Goal: Task Accomplishment & Management: Manage account settings

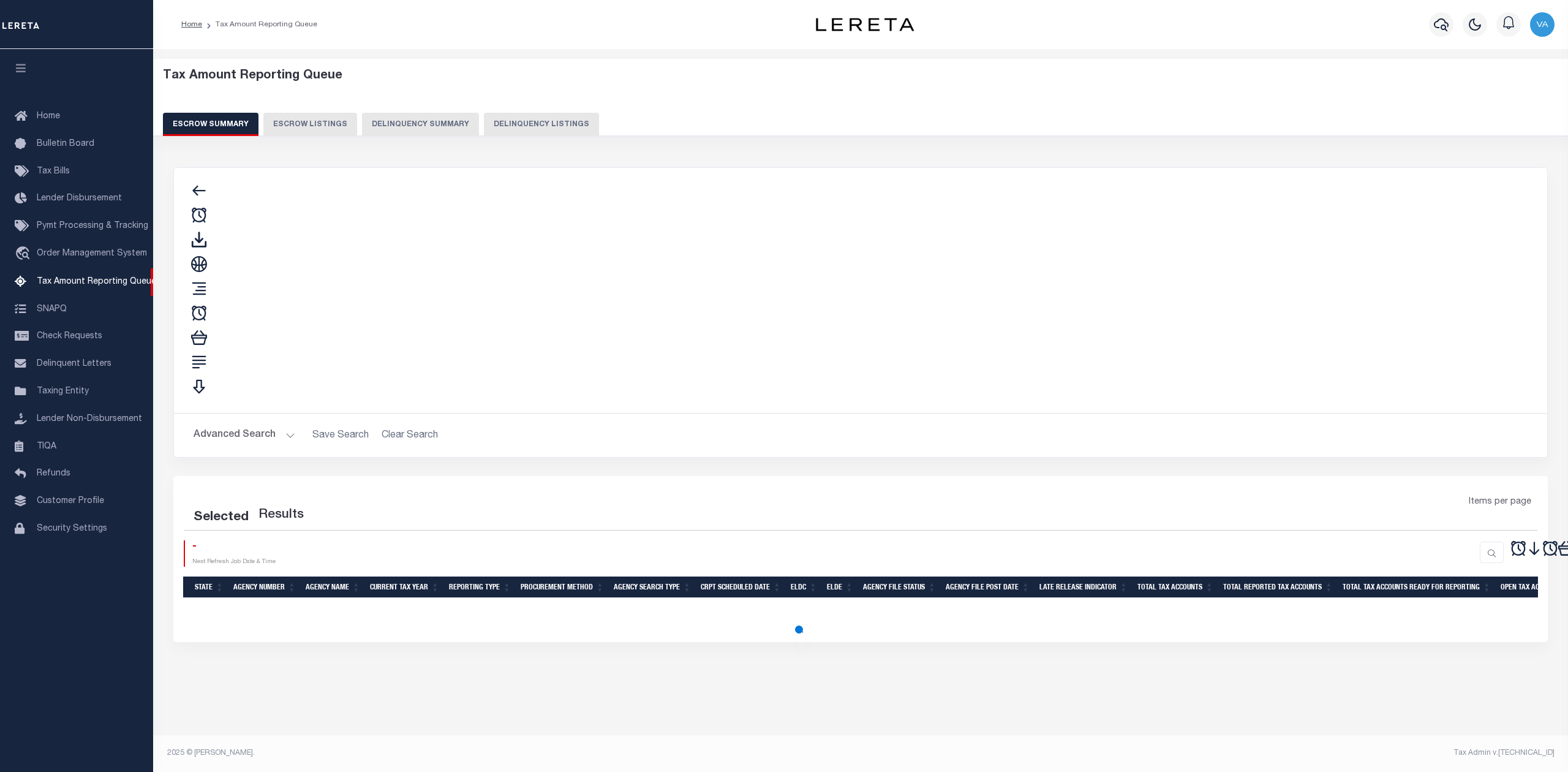
select select "100"
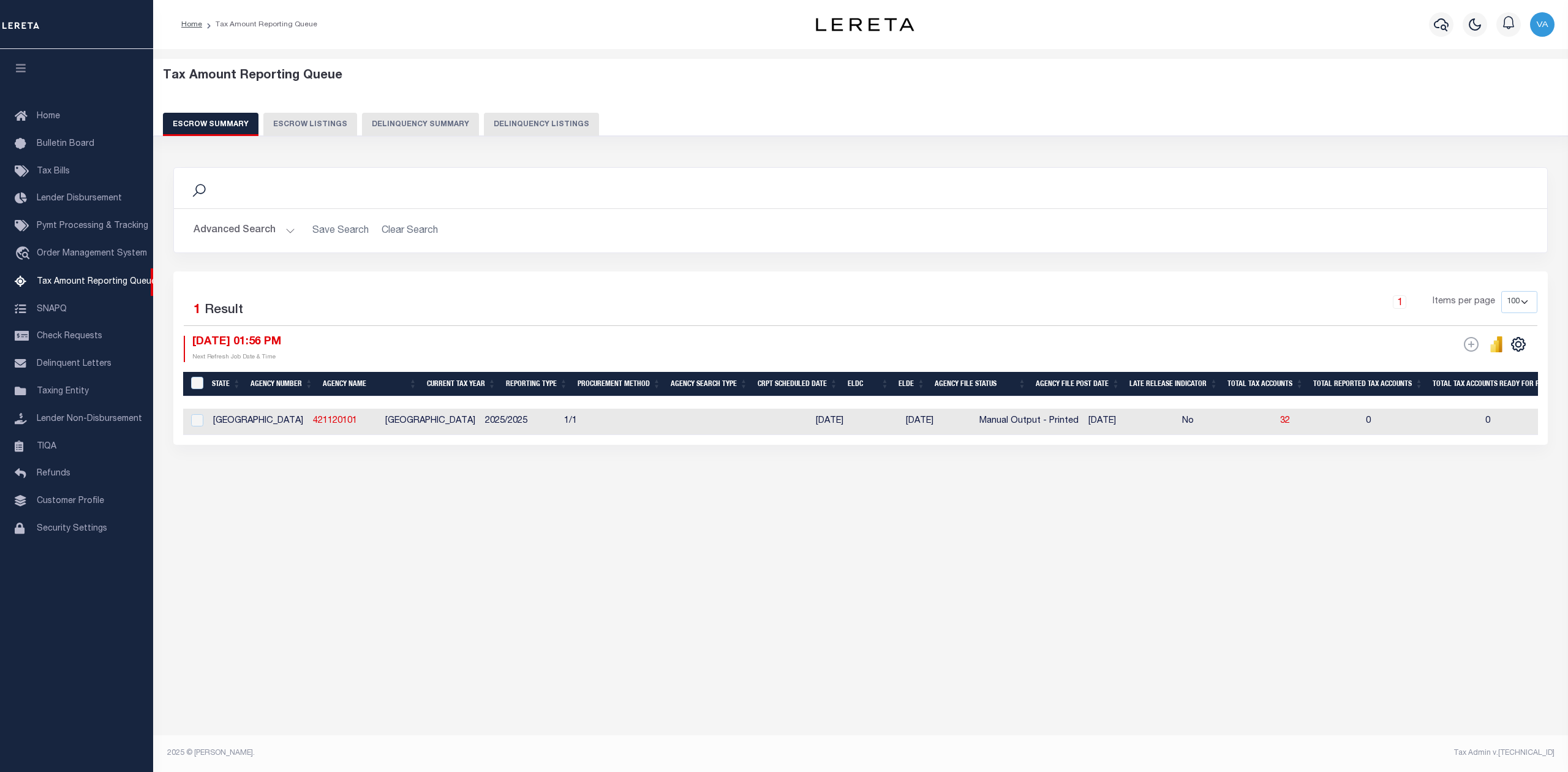
click at [245, 226] on button "Advanced Search" at bounding box center [245, 230] width 102 height 24
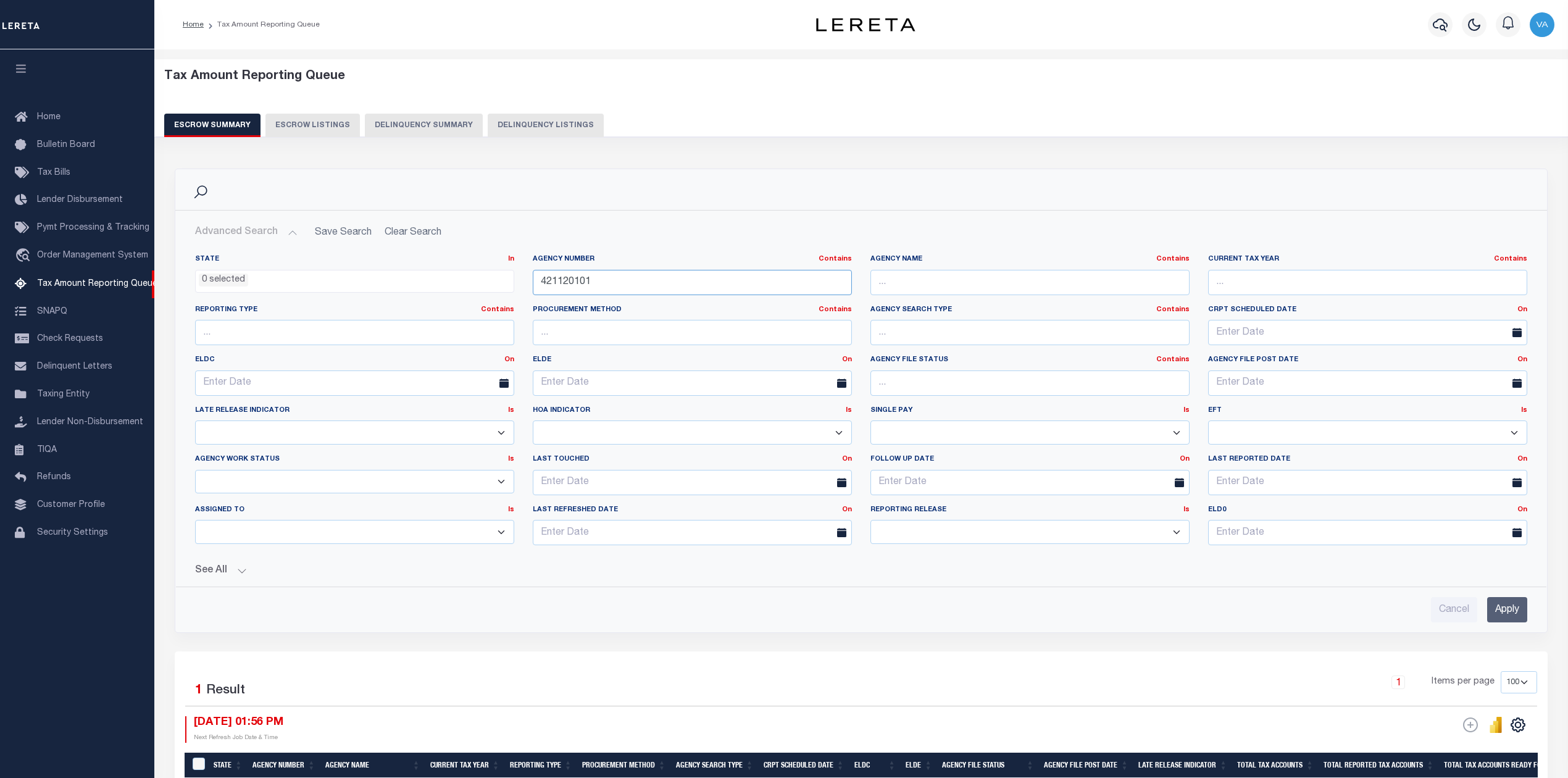
drag, startPoint x: 607, startPoint y: 293, endPoint x: 527, endPoint y: 293, distance: 80.0
click at [527, 293] on div "Agency Number Contains Contains Is 421120101" at bounding box center [692, 279] width 338 height 51
click at [1504, 609] on input "Apply" at bounding box center [1507, 610] width 40 height 25
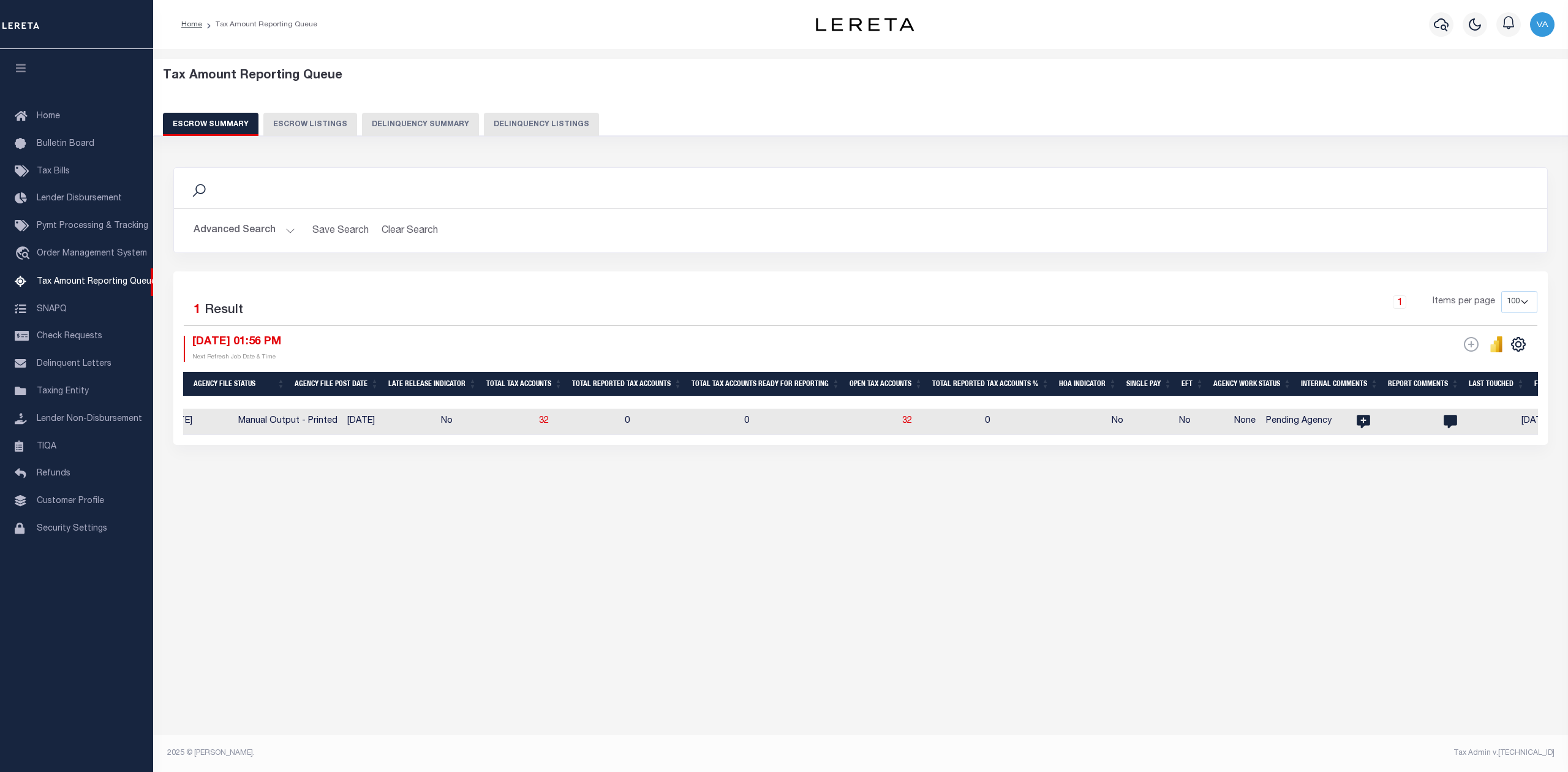
scroll to position [0, 864]
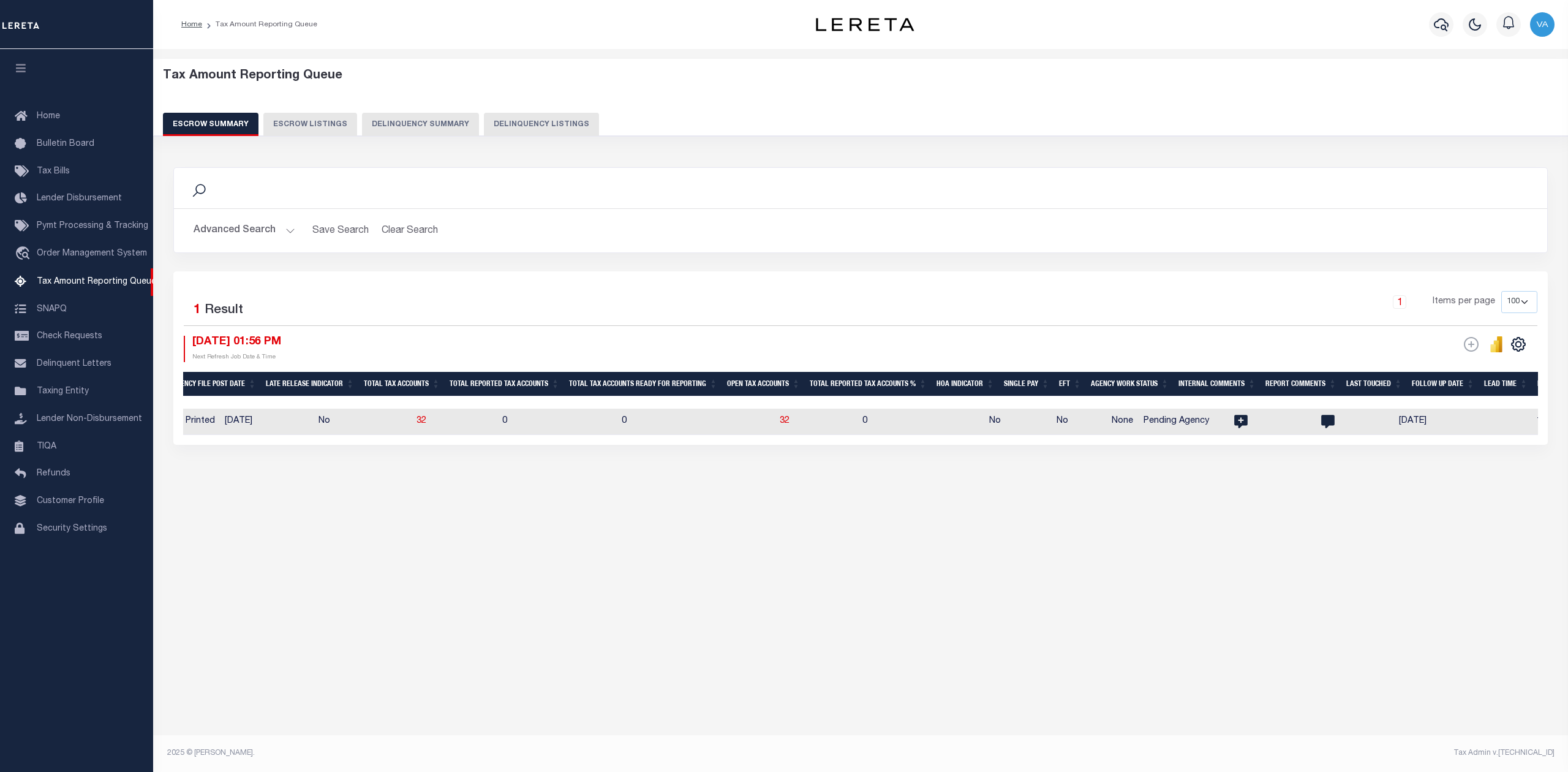
click at [1070, 492] on div "Tax Amount Reporting Queue Escrow Summary Escrow Listings In" at bounding box center [860, 290] width 1408 height 457
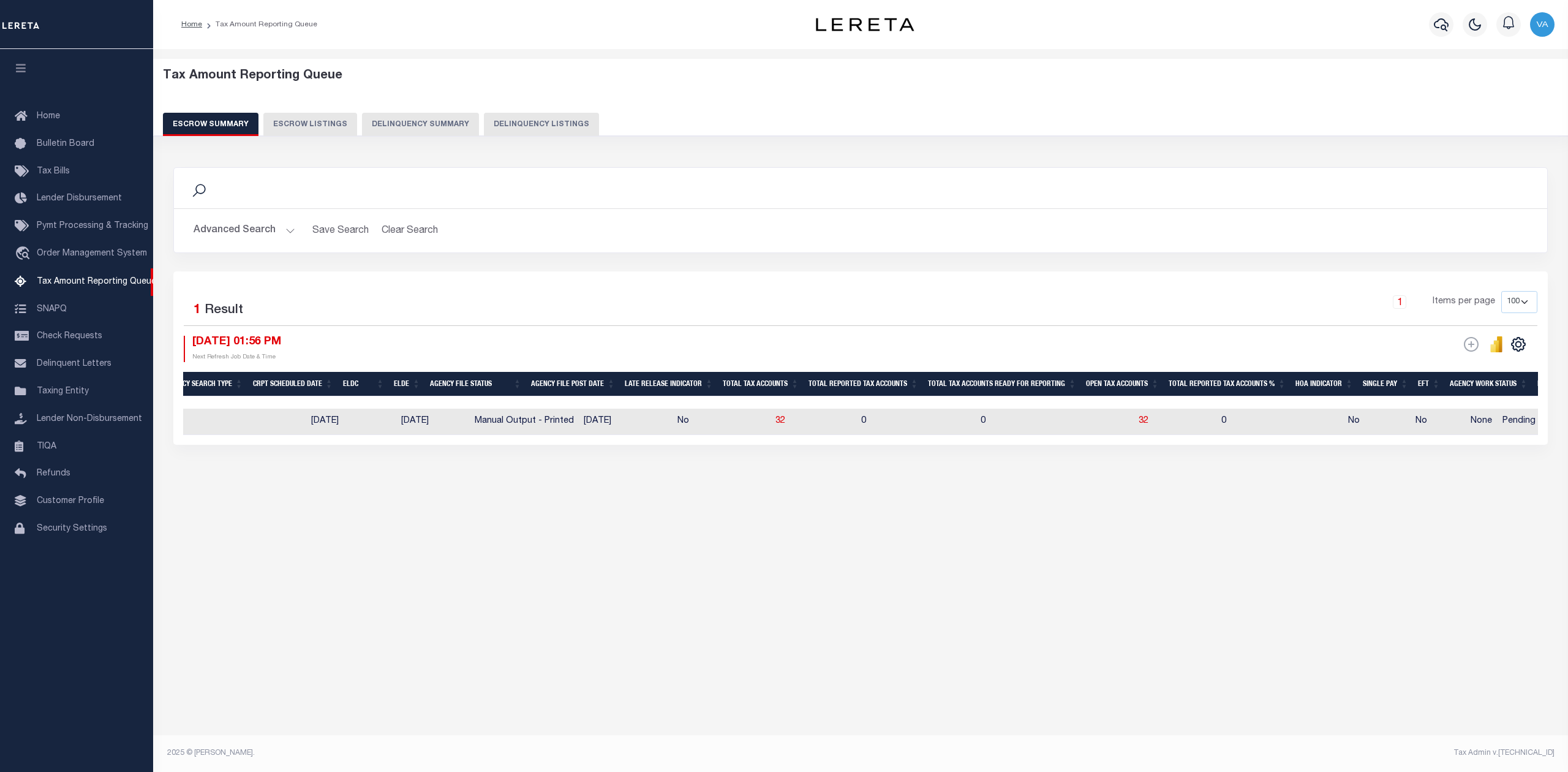
scroll to position [0, 1177]
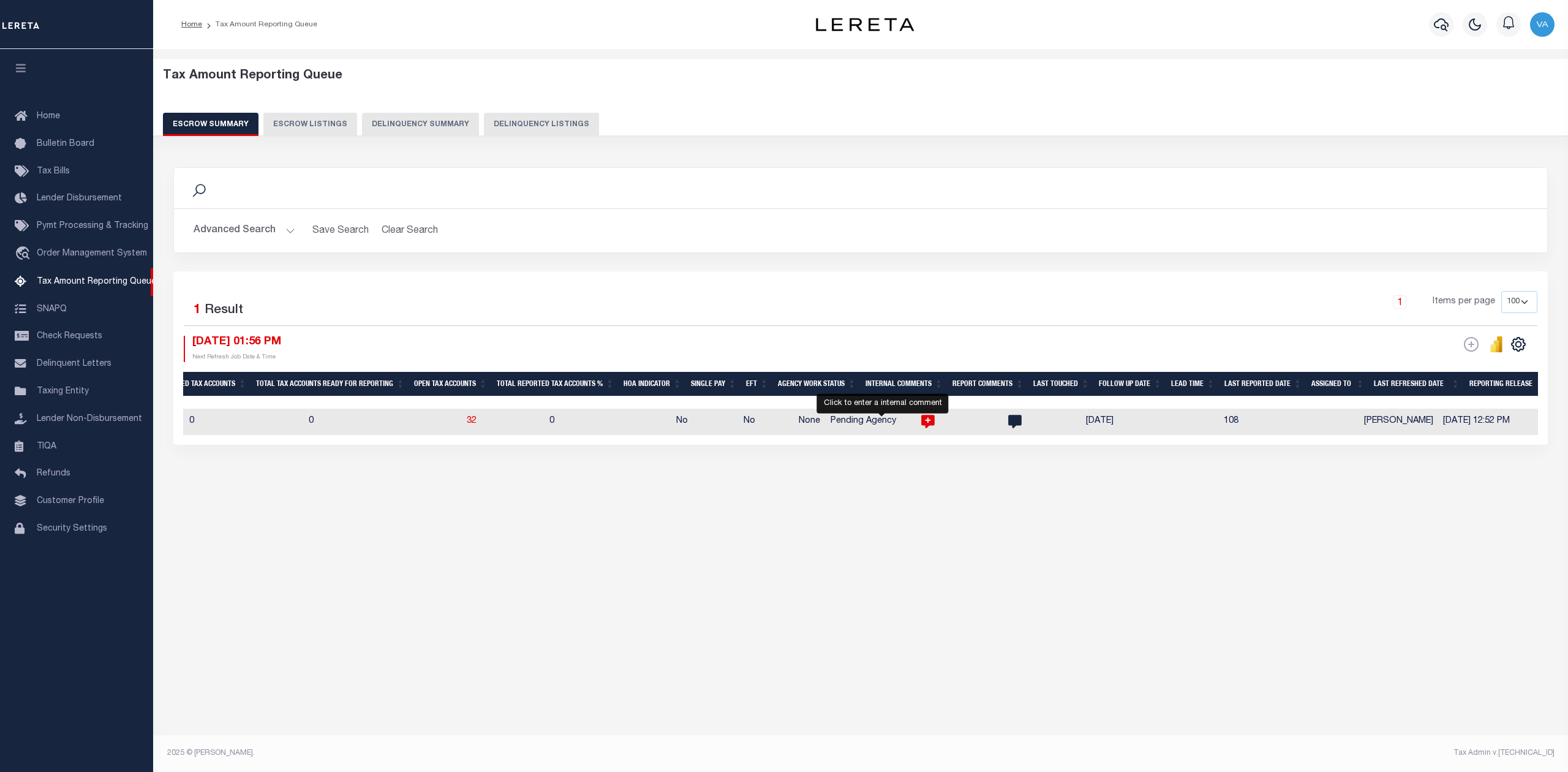
click at [921, 426] on icon at bounding box center [928, 422] width 14 height 14
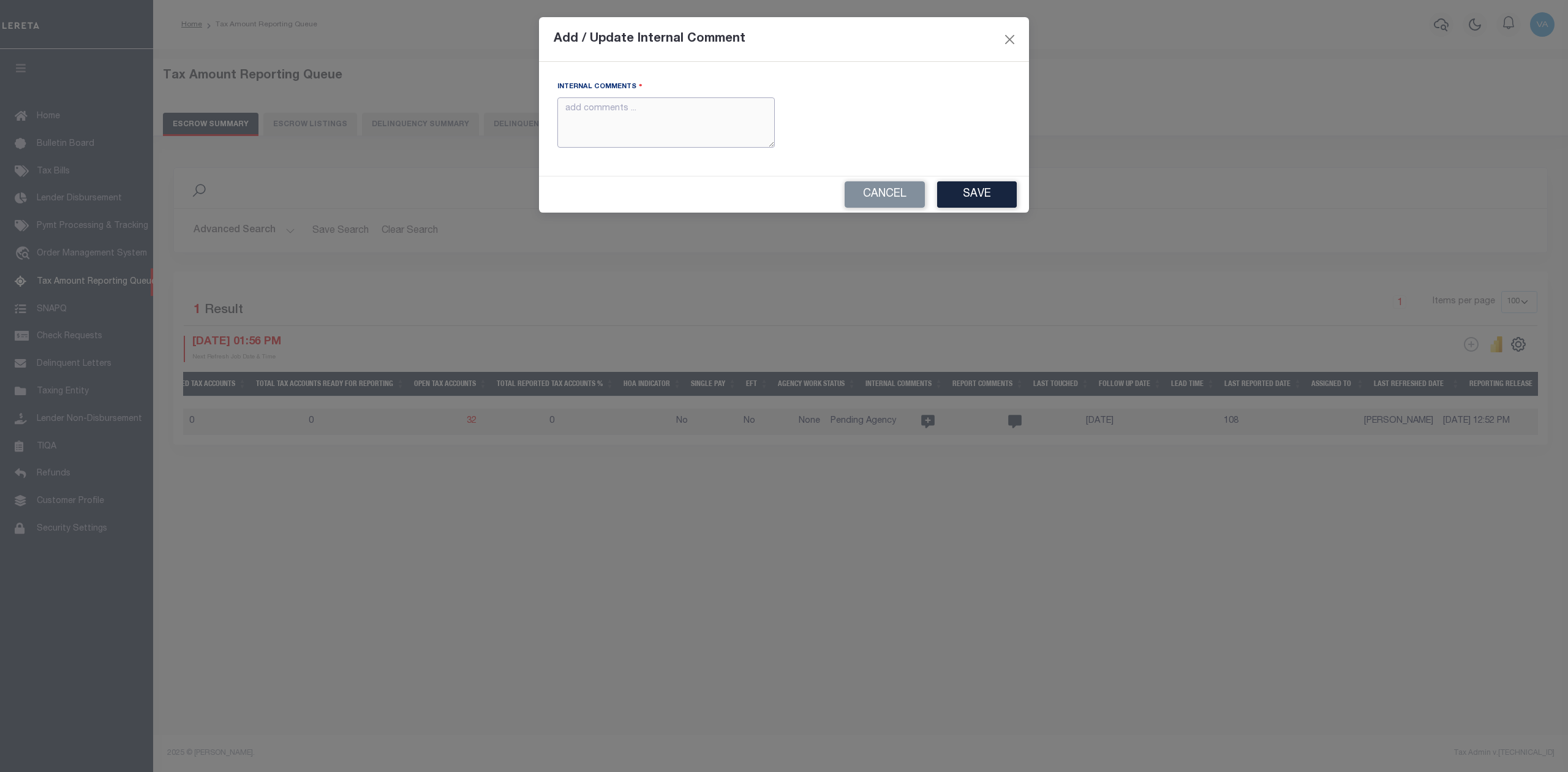
click at [657, 125] on textarea "Internal Comments" at bounding box center [666, 122] width 217 height 51
type textarea "For TX state 2025 amounts are updated in November"
click at [963, 191] on button "Save" at bounding box center [976, 195] width 80 height 27
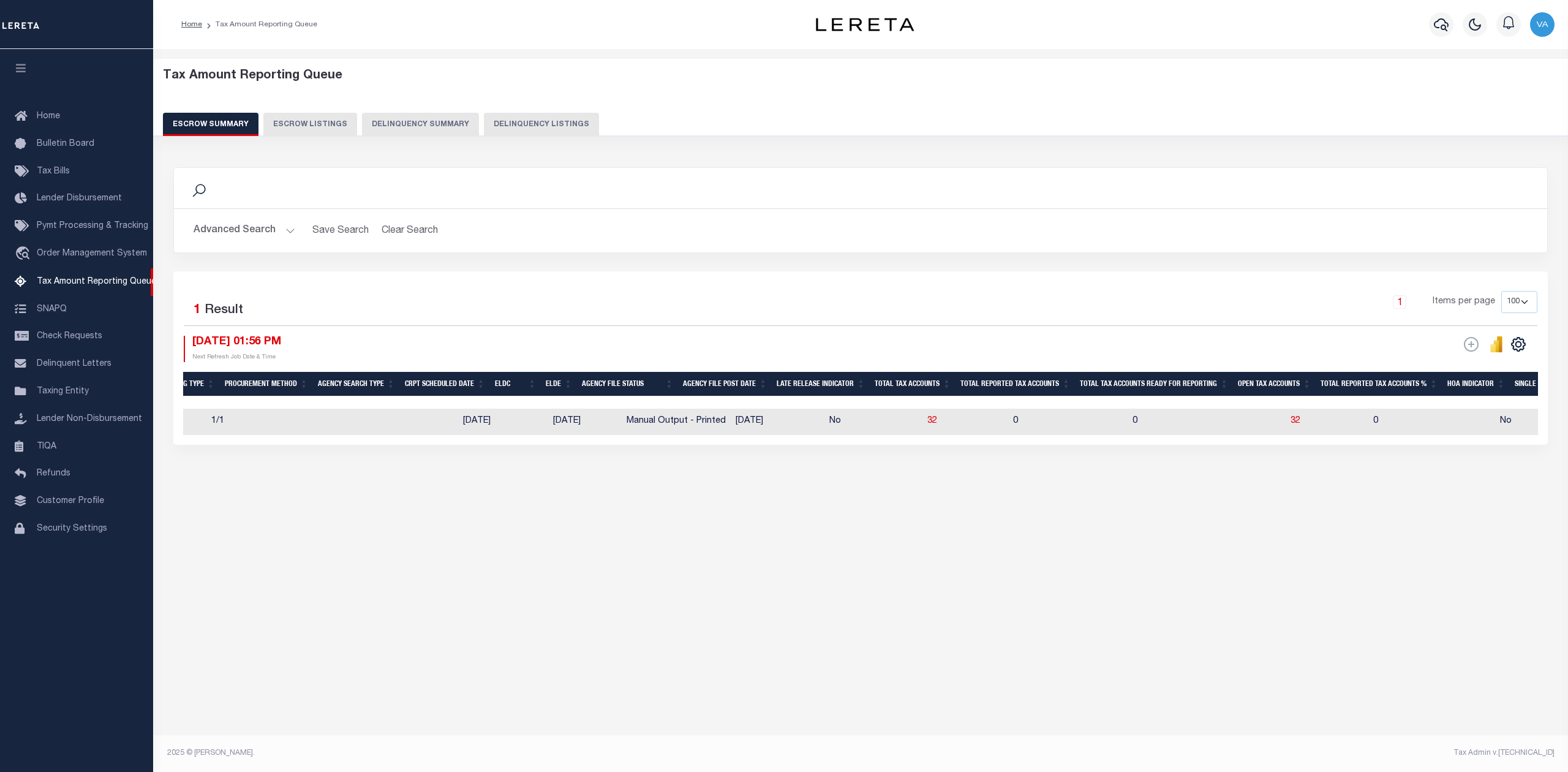
scroll to position [0, 0]
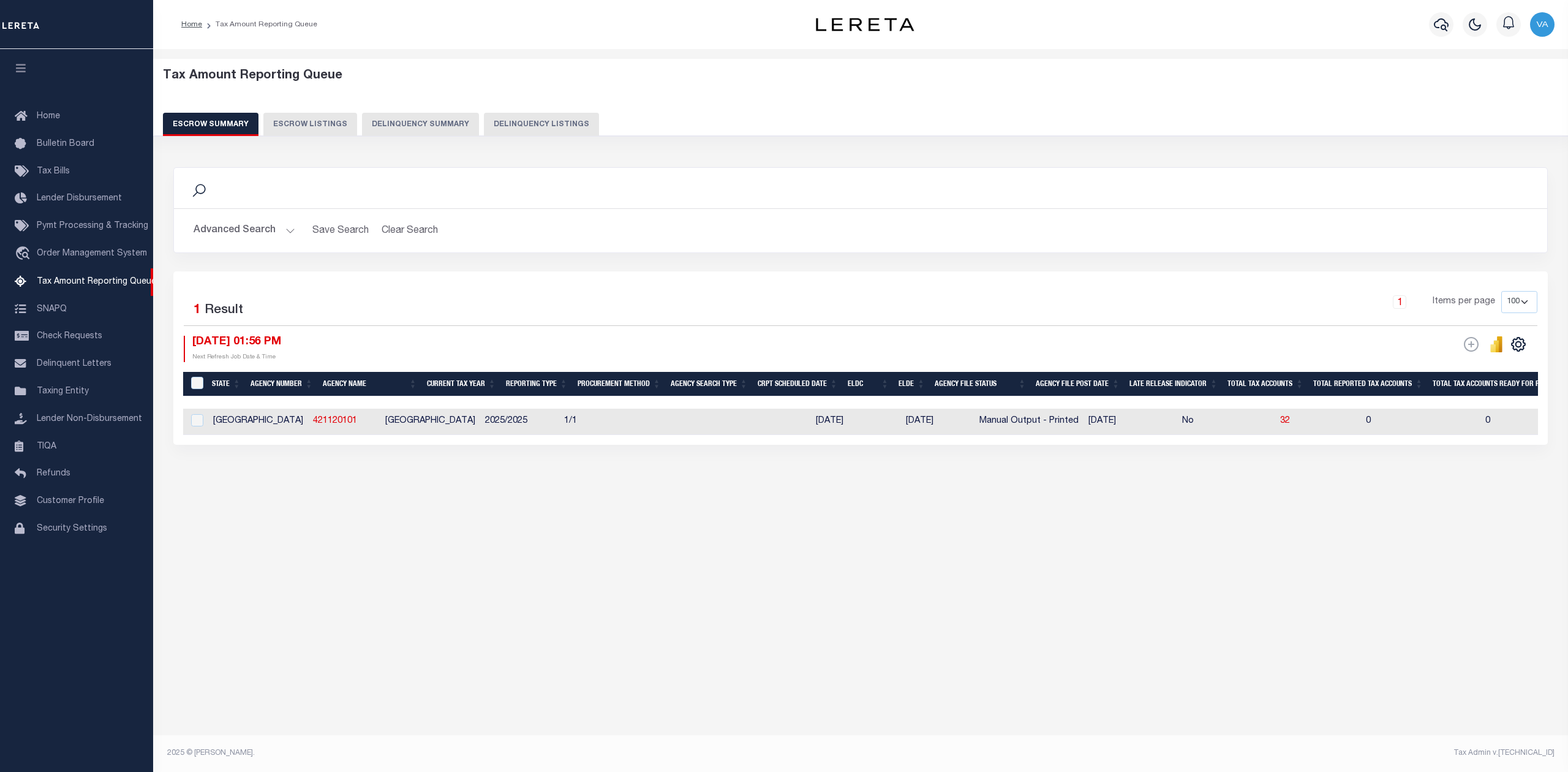
click at [260, 229] on button "Advanced Search" at bounding box center [245, 230] width 102 height 24
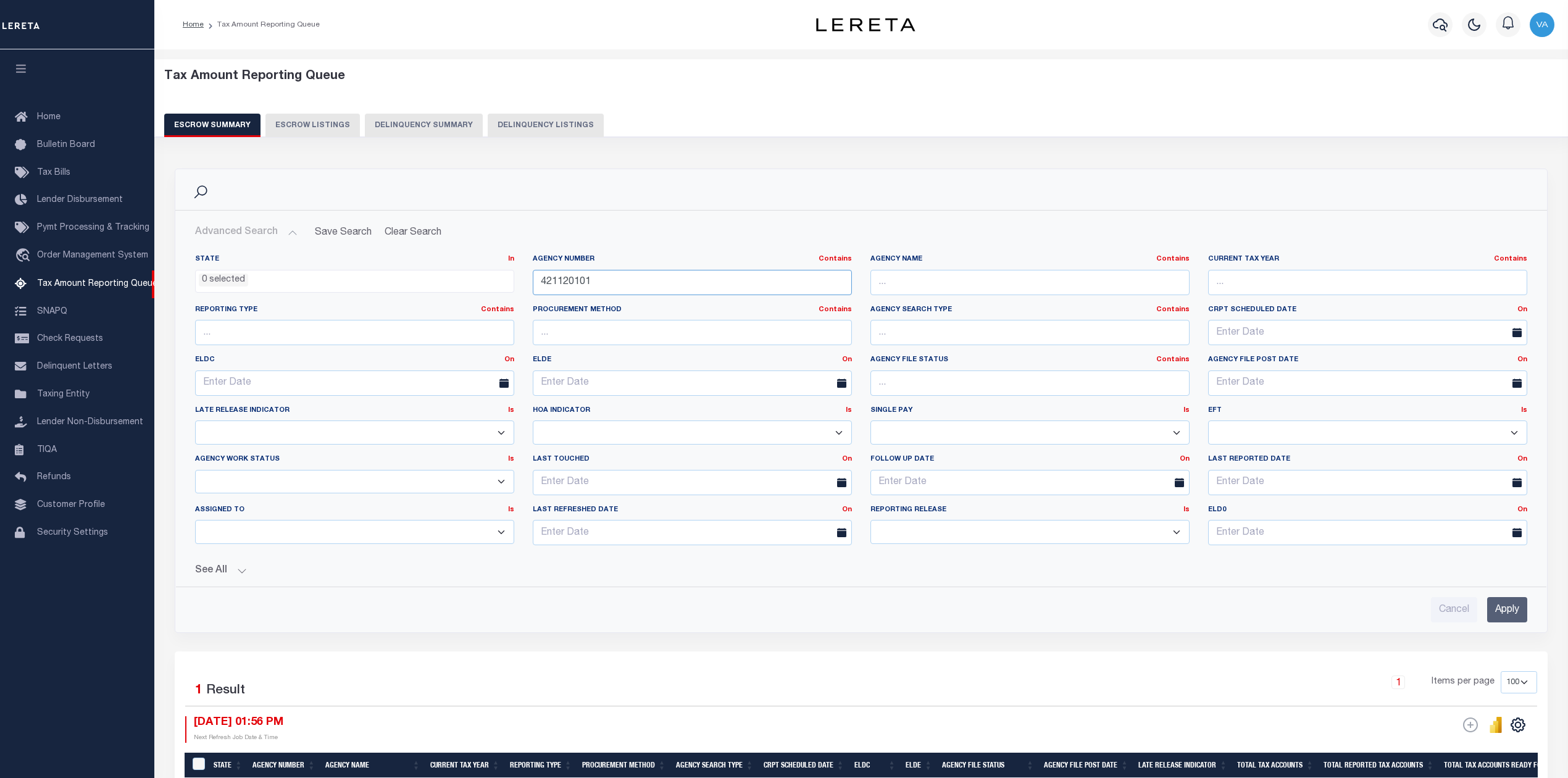
drag, startPoint x: 600, startPoint y: 288, endPoint x: 518, endPoint y: 285, distance: 82.1
click at [518, 285] on div "State In In AK AL AR AZ CA CO CT DC DE FL GA GU HI IA ID IL IN KS KY LA MA MD M…" at bounding box center [861, 404] width 1351 height 301
paste input "29007"
click at [1509, 608] on input "Apply" at bounding box center [1507, 610] width 40 height 25
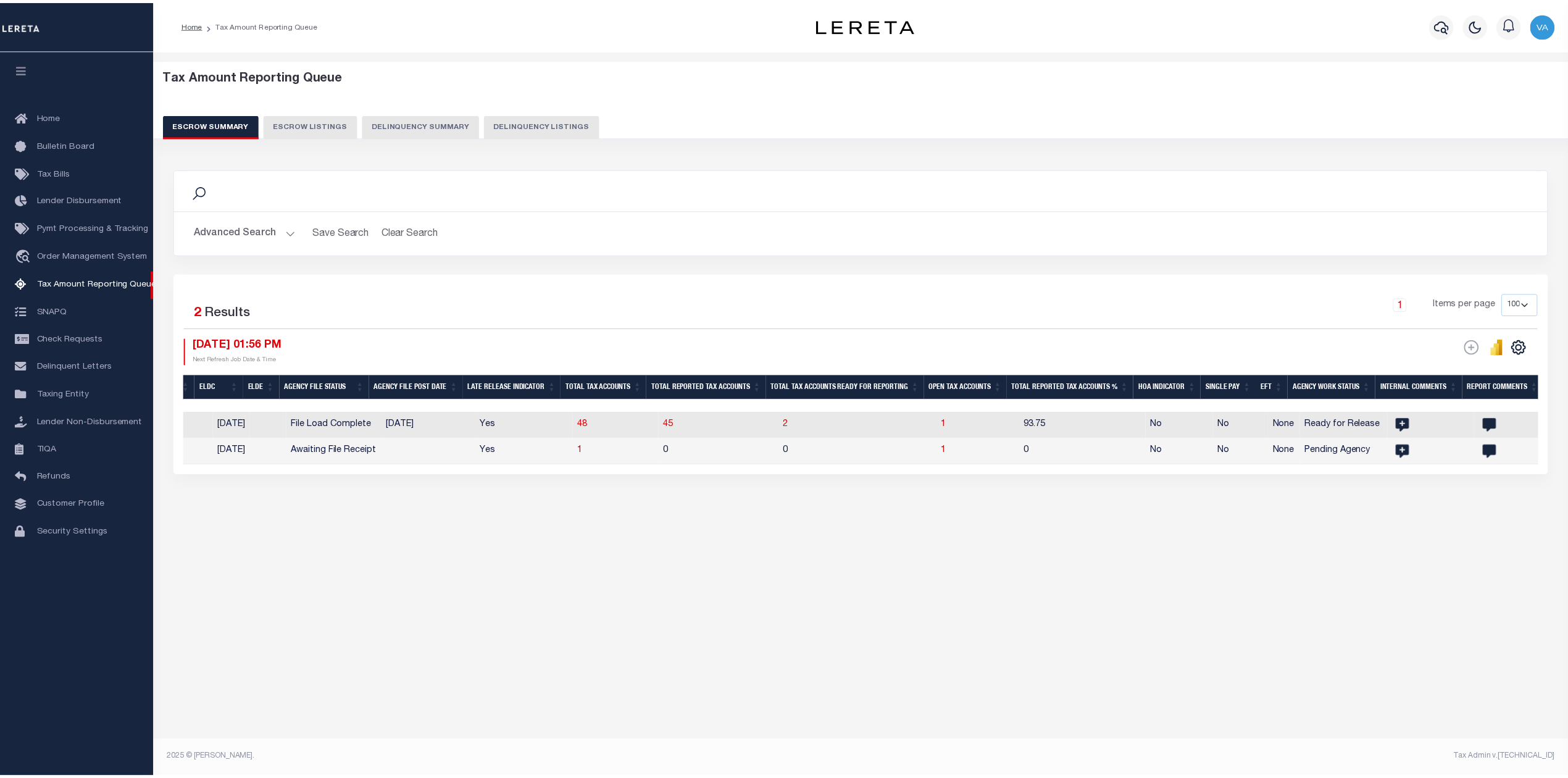
scroll to position [0, 640]
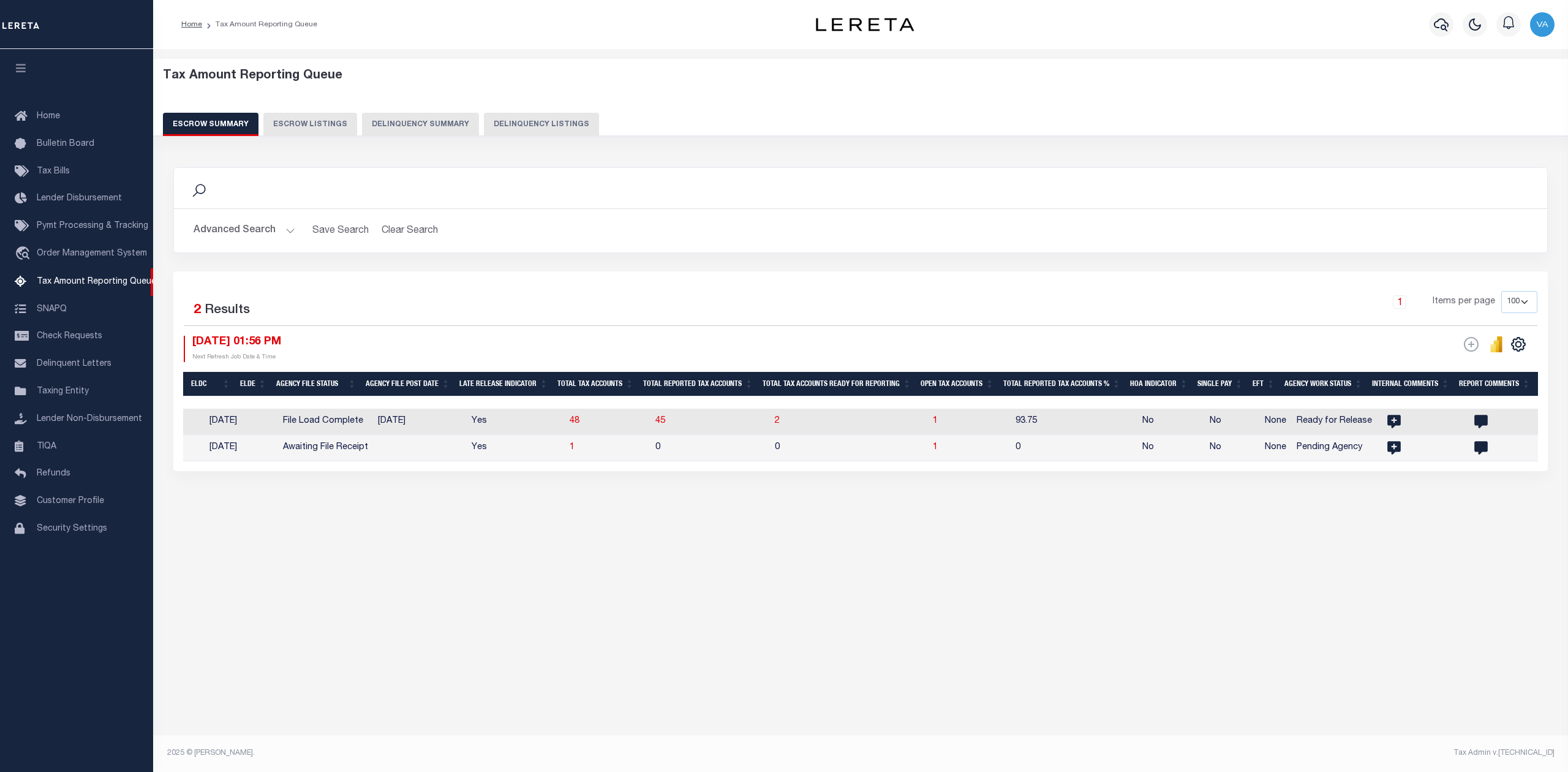
click at [232, 231] on button "Advanced Search" at bounding box center [245, 230] width 102 height 24
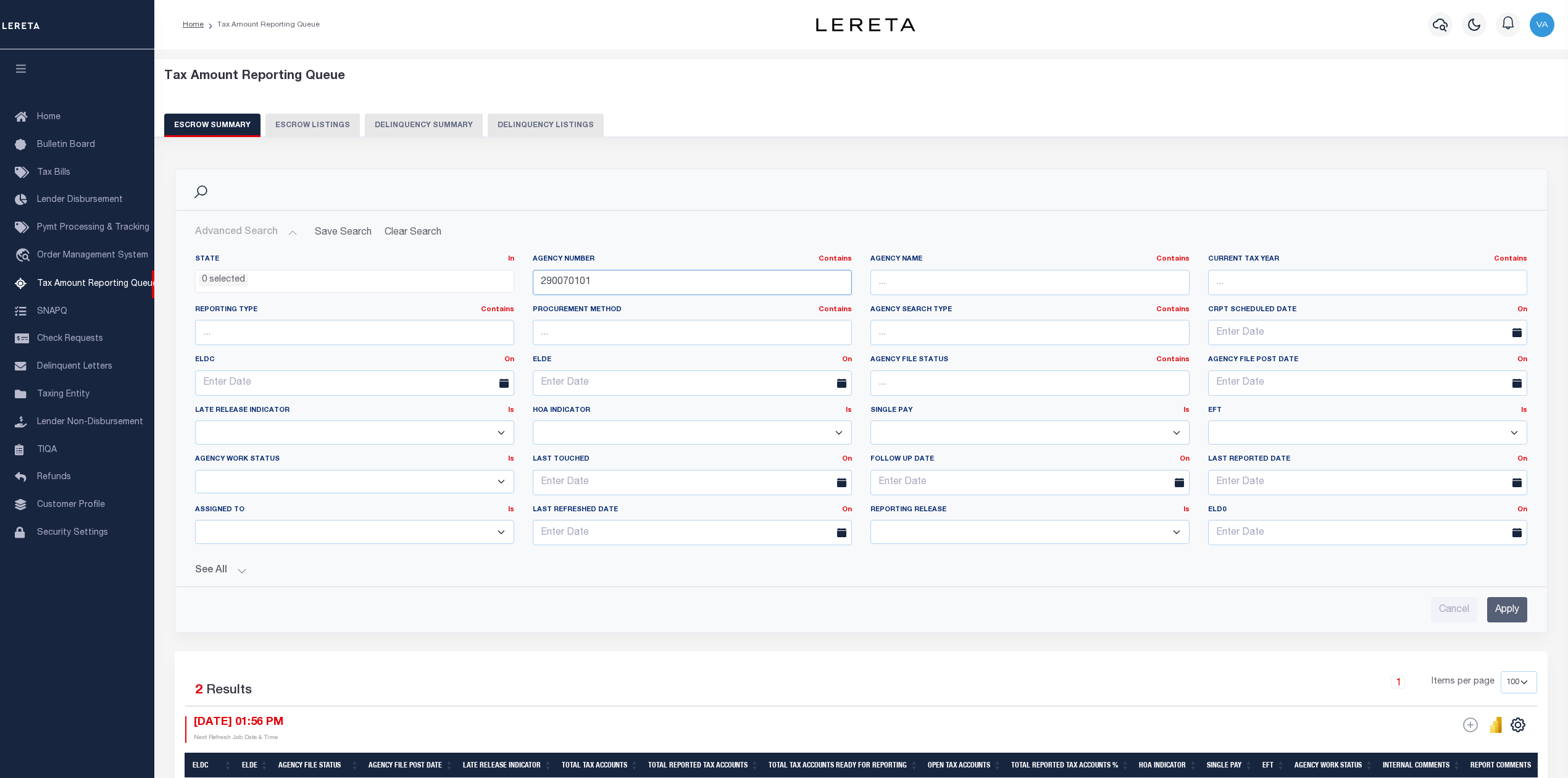
drag, startPoint x: 610, startPoint y: 284, endPoint x: 472, endPoint y: 283, distance: 138.0
click at [472, 283] on div "State In In AK AL AR AZ CA CO CT DC DE FL GA GU HI IA ID IL IN KS KY LA MA MD M…" at bounding box center [861, 404] width 1351 height 301
paste input "100140000"
type input "100140000"
click at [1504, 610] on input "Apply" at bounding box center [1507, 610] width 40 height 25
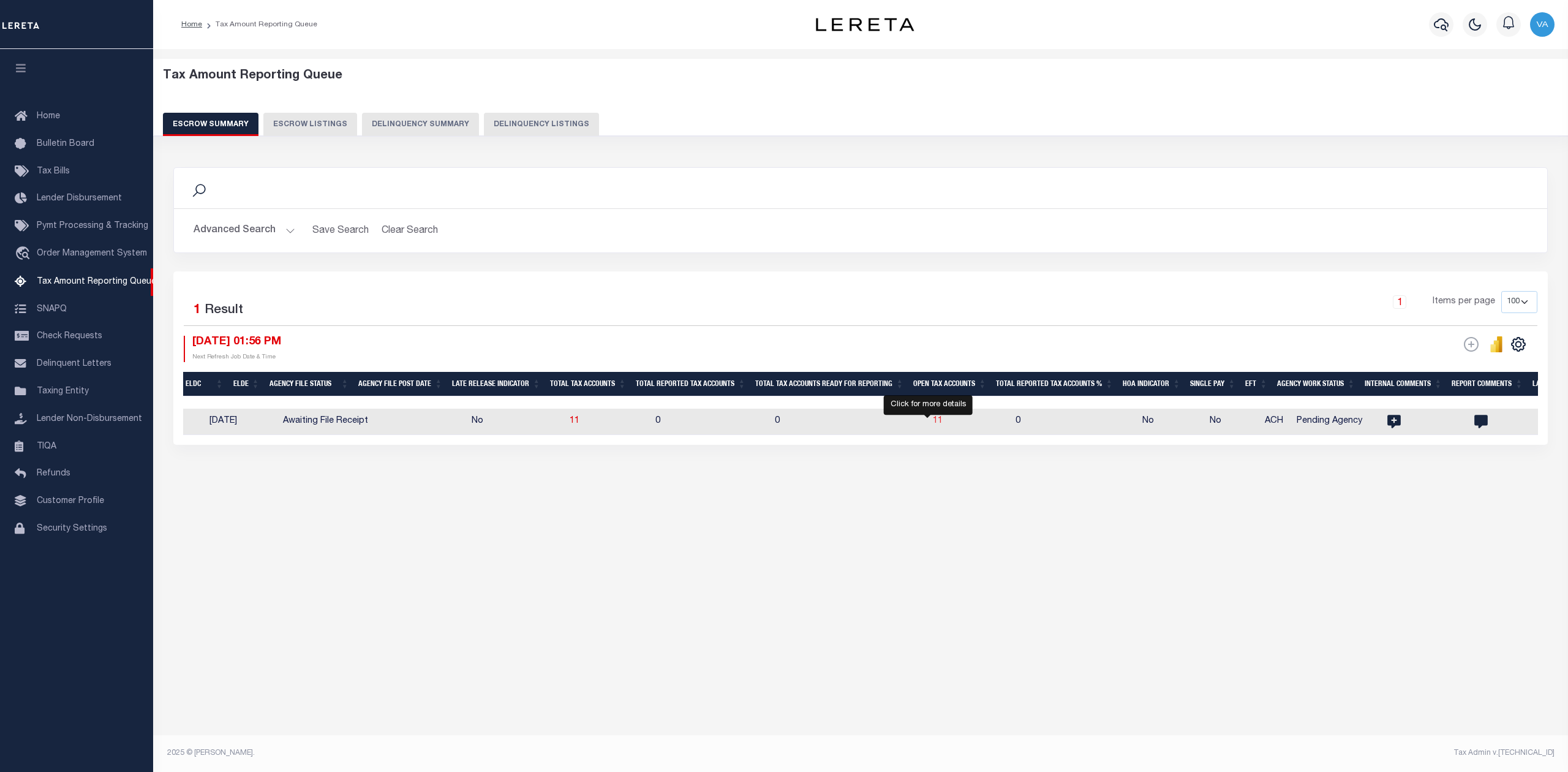
click at [933, 425] on span "11" at bounding box center [937, 420] width 10 height 8
select select "100"
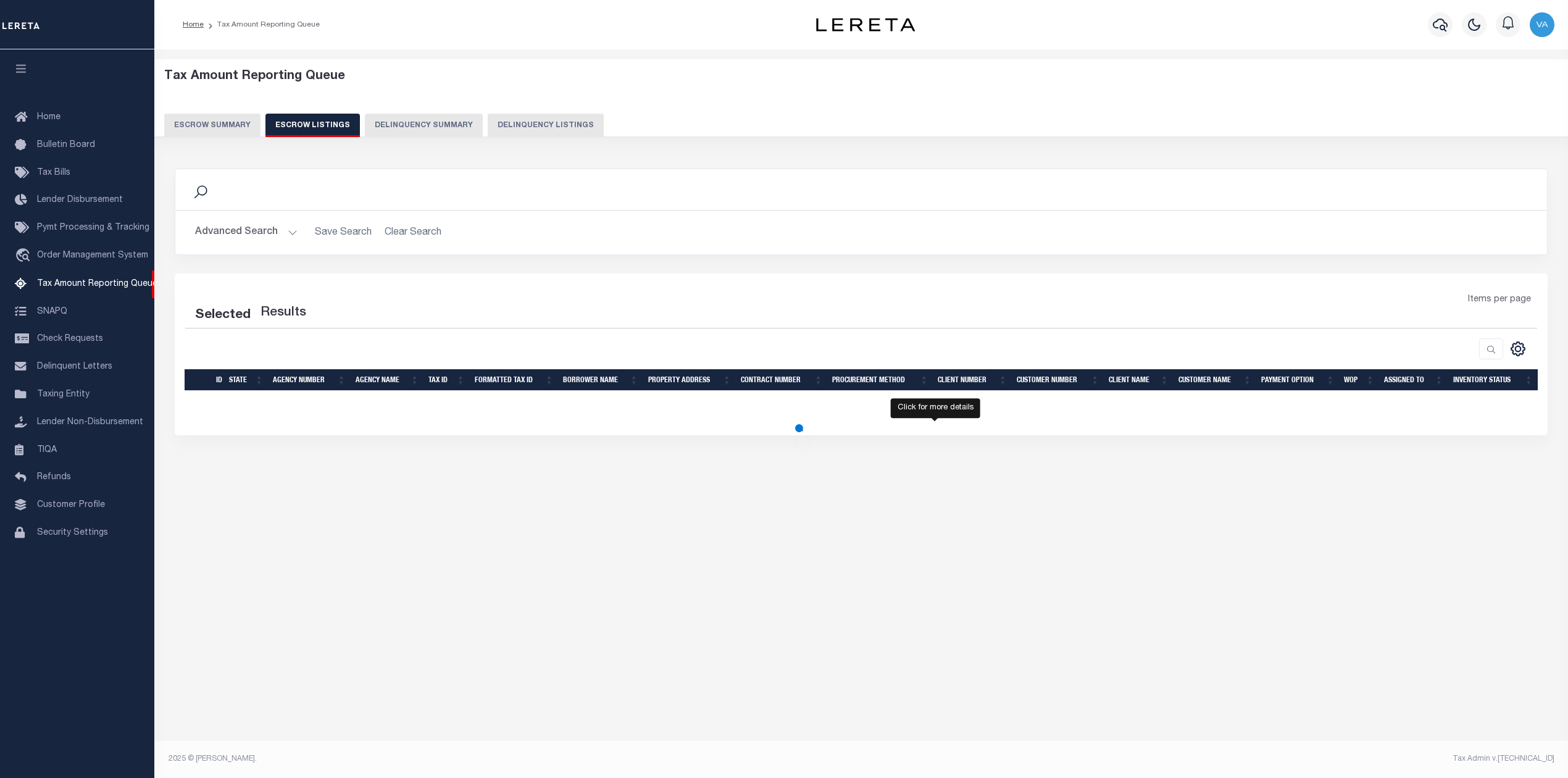
select select "100"
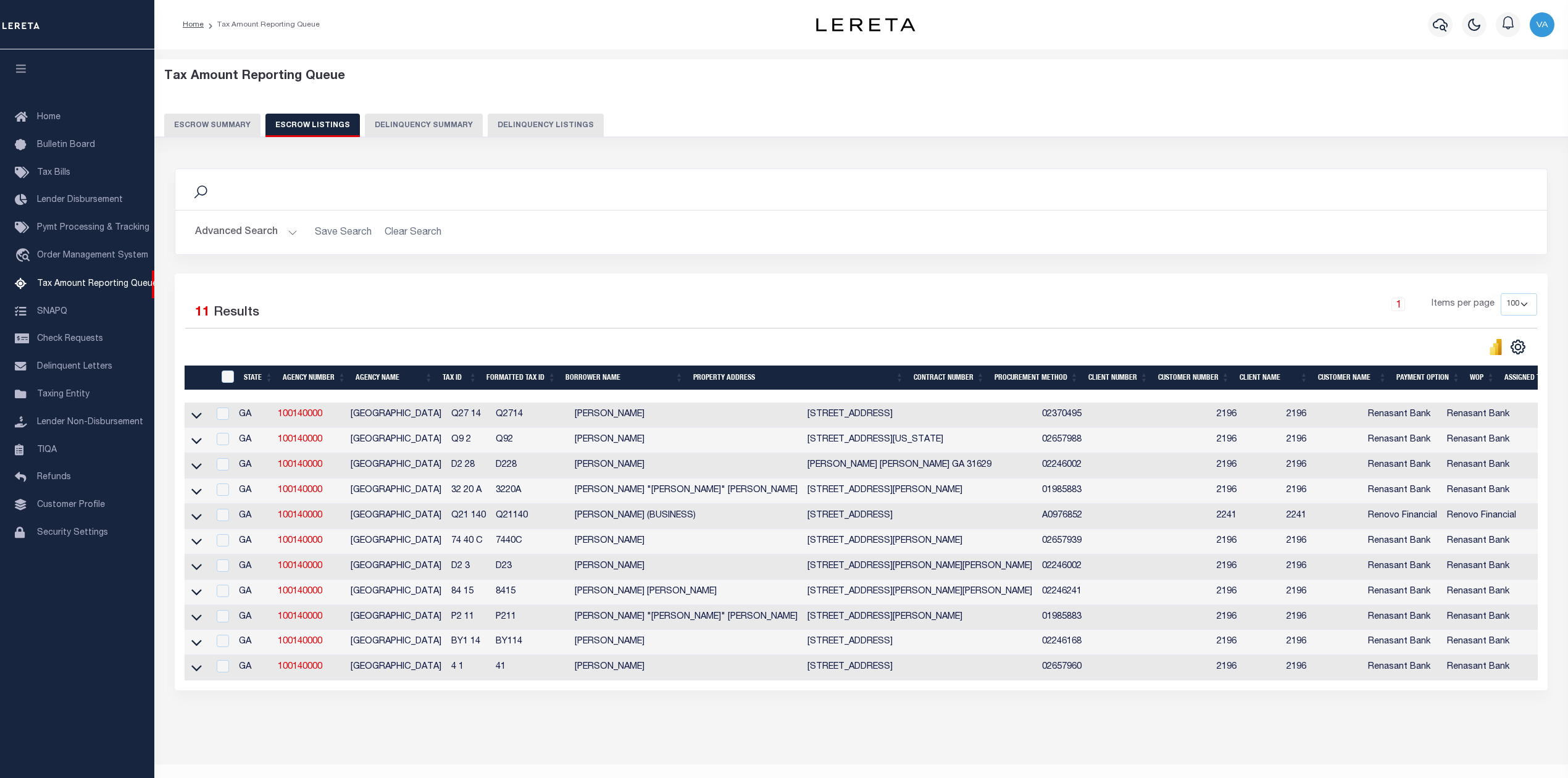
click at [1101, 316] on div "1 Items per page 10 25 50 100 500" at bounding box center [1032, 309] width 1009 height 32
click at [195, 418] on icon at bounding box center [197, 415] width 11 height 13
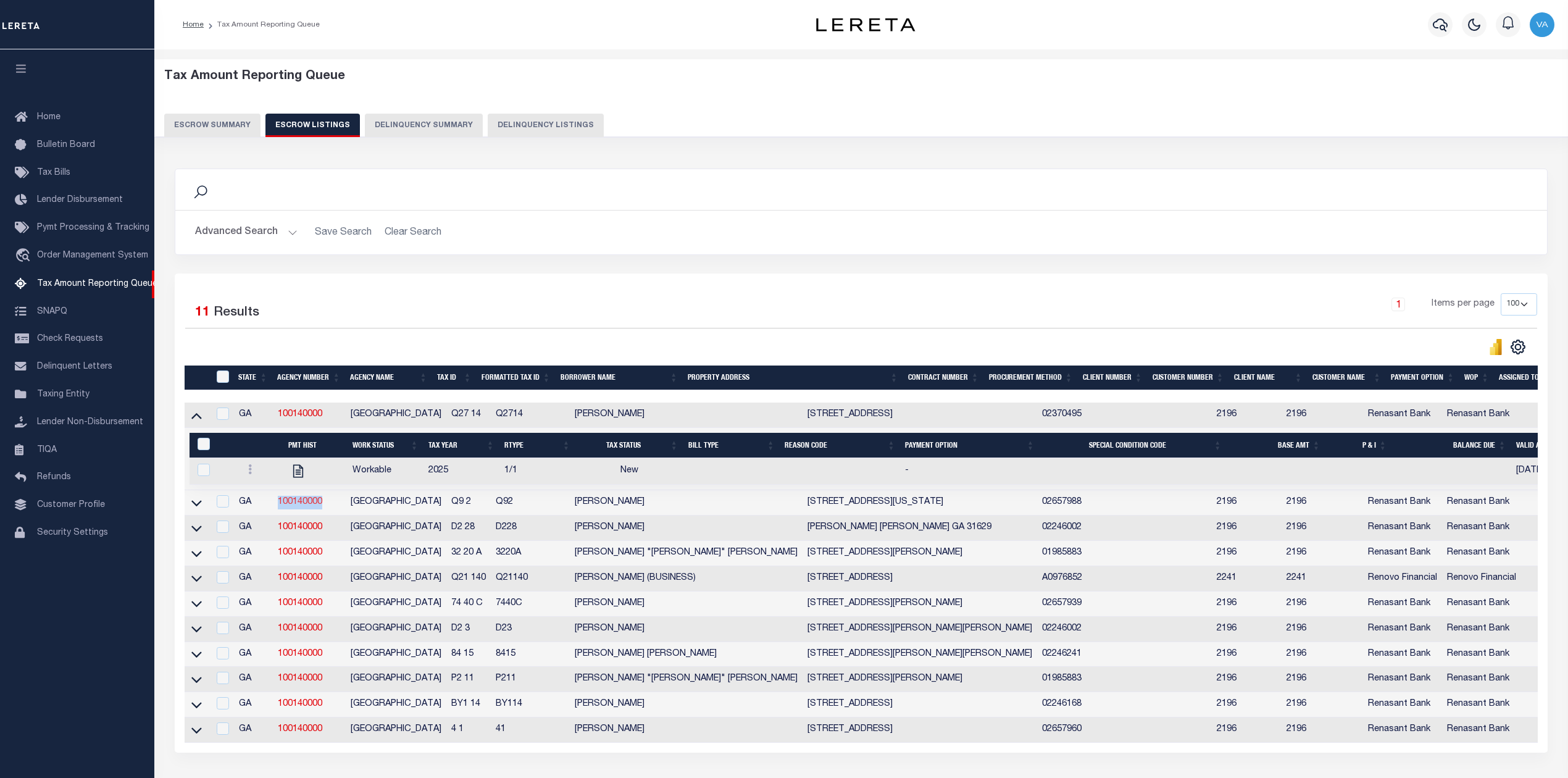
drag, startPoint x: 326, startPoint y: 502, endPoint x: 280, endPoint y: 512, distance: 47.1
click at [280, 512] on td "100140000" at bounding box center [309, 502] width 73 height 25
checkbox input "true"
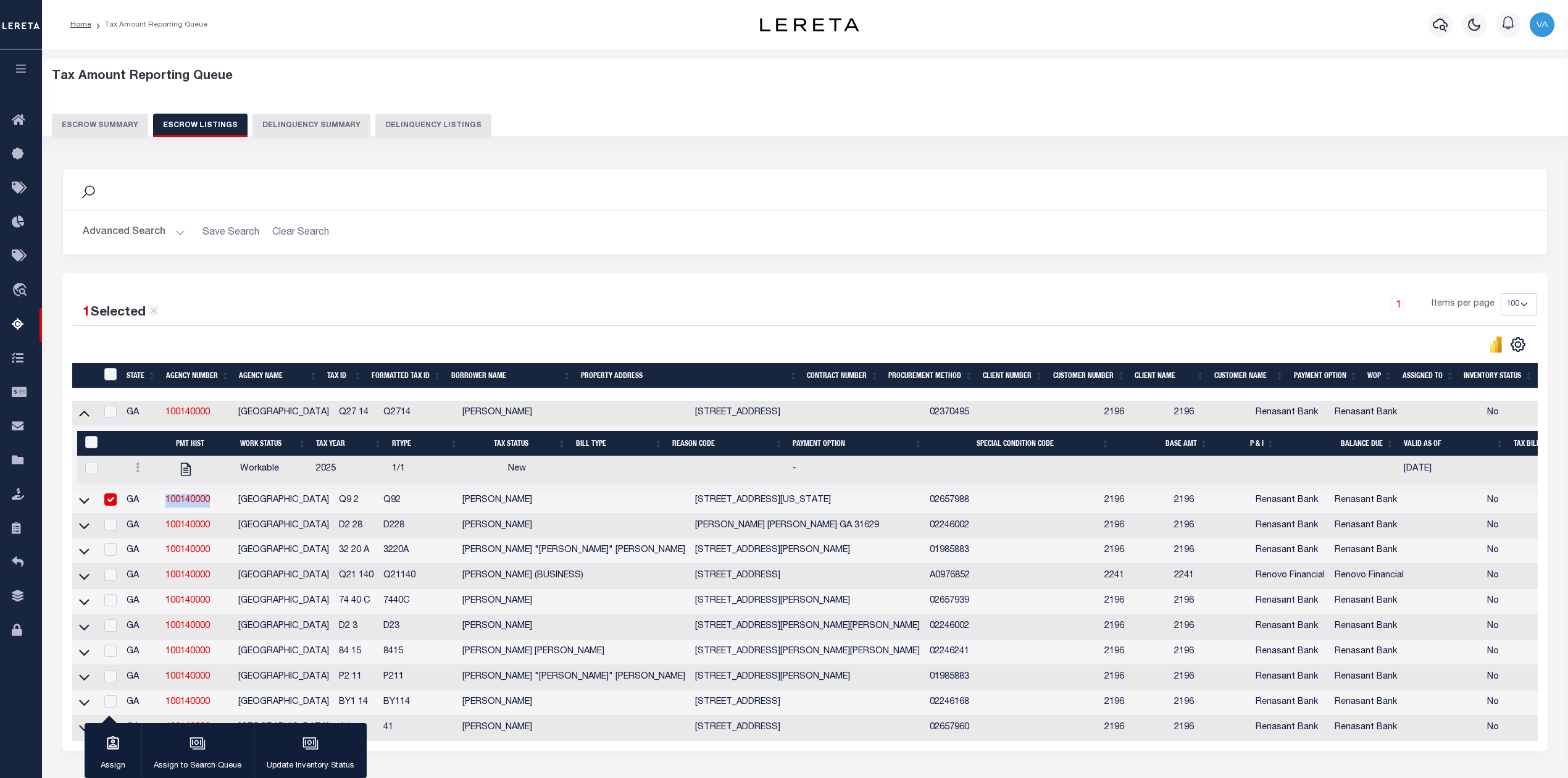
copy link "100140000"
click at [112, 381] on div "ID" at bounding box center [111, 374] width 21 height 14
click at [113, 376] on input "ID" at bounding box center [110, 374] width 12 height 12
checkbox input "true"
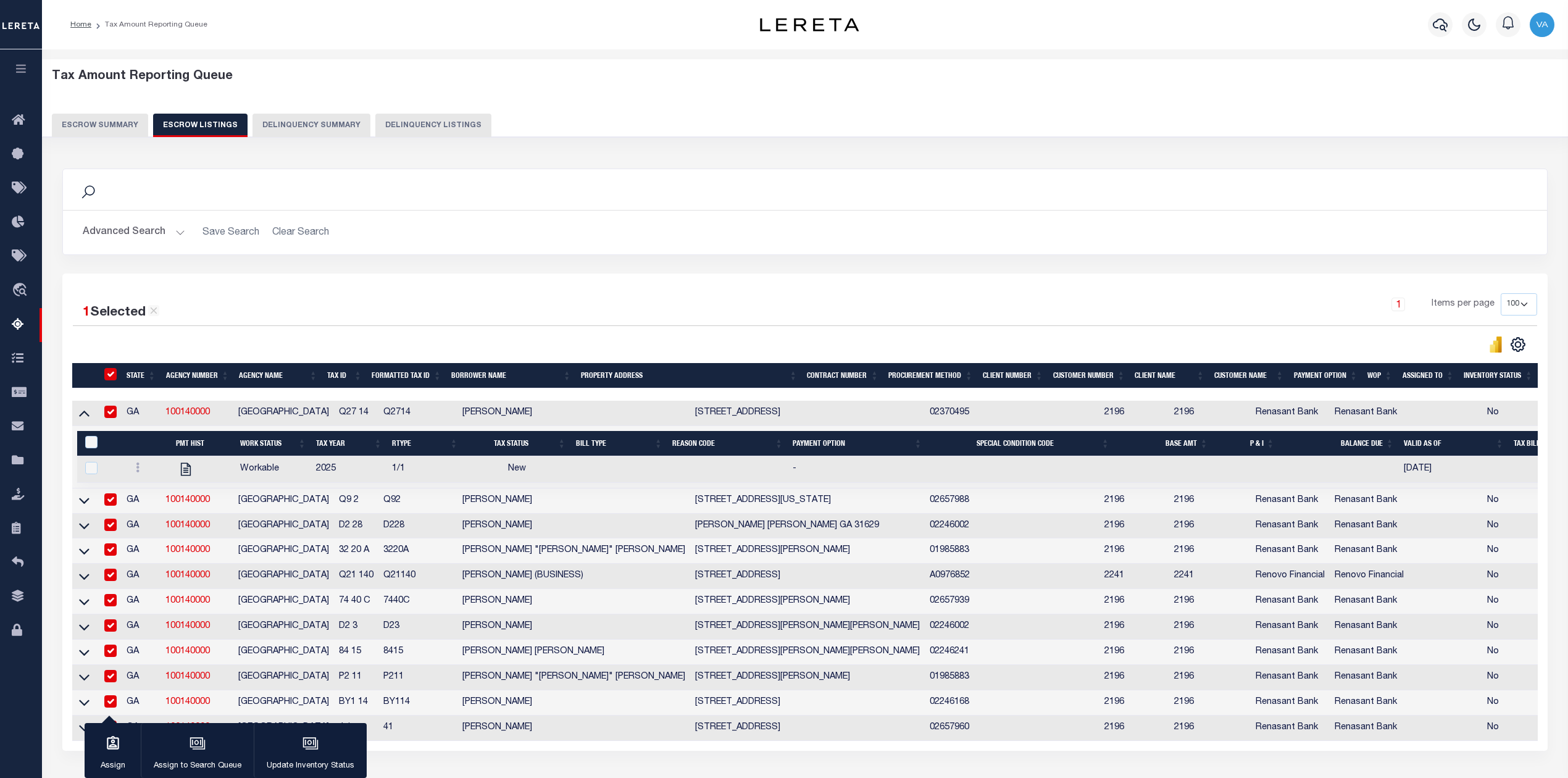
checkbox input "true"
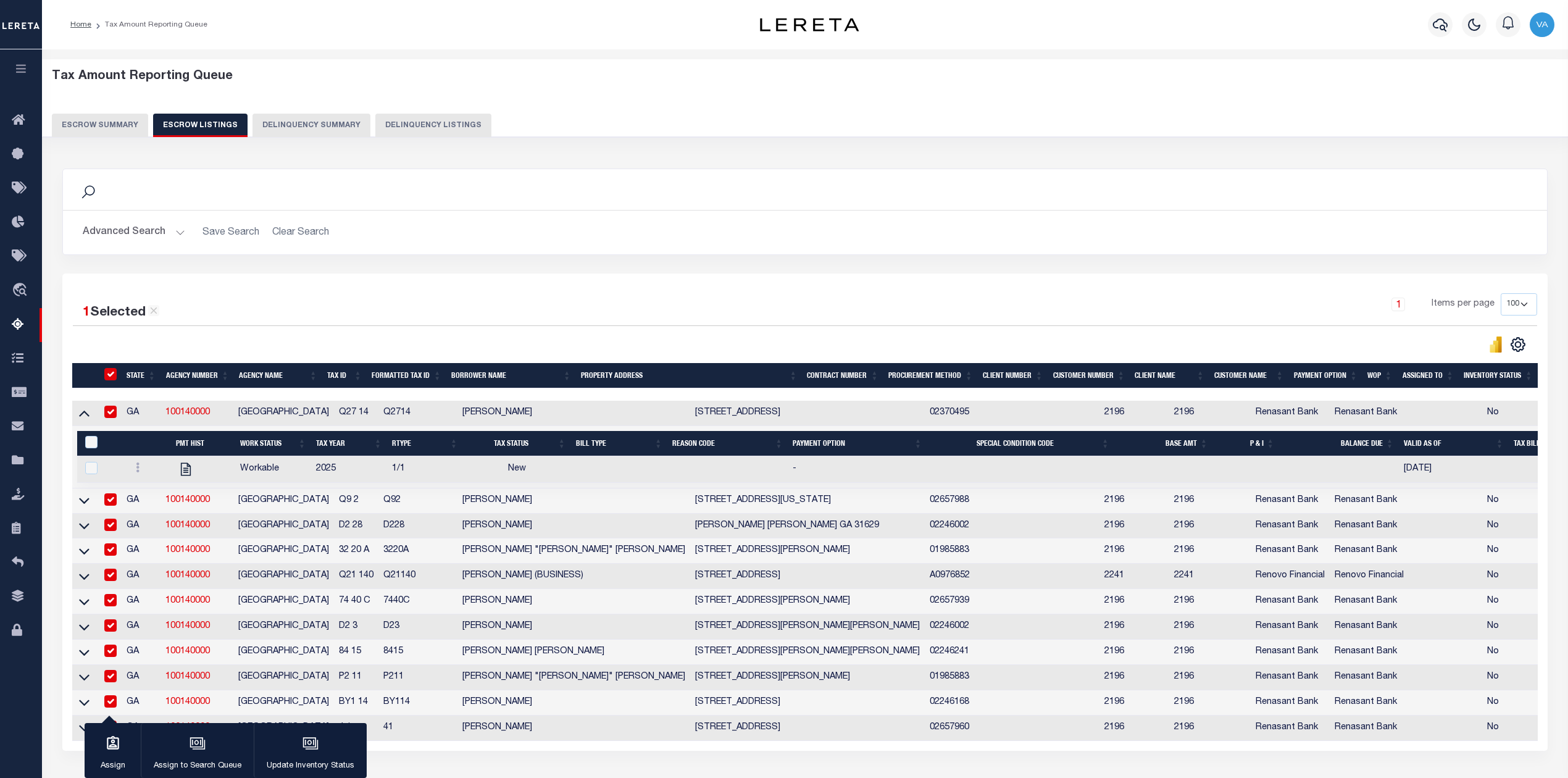
checkbox input "true"
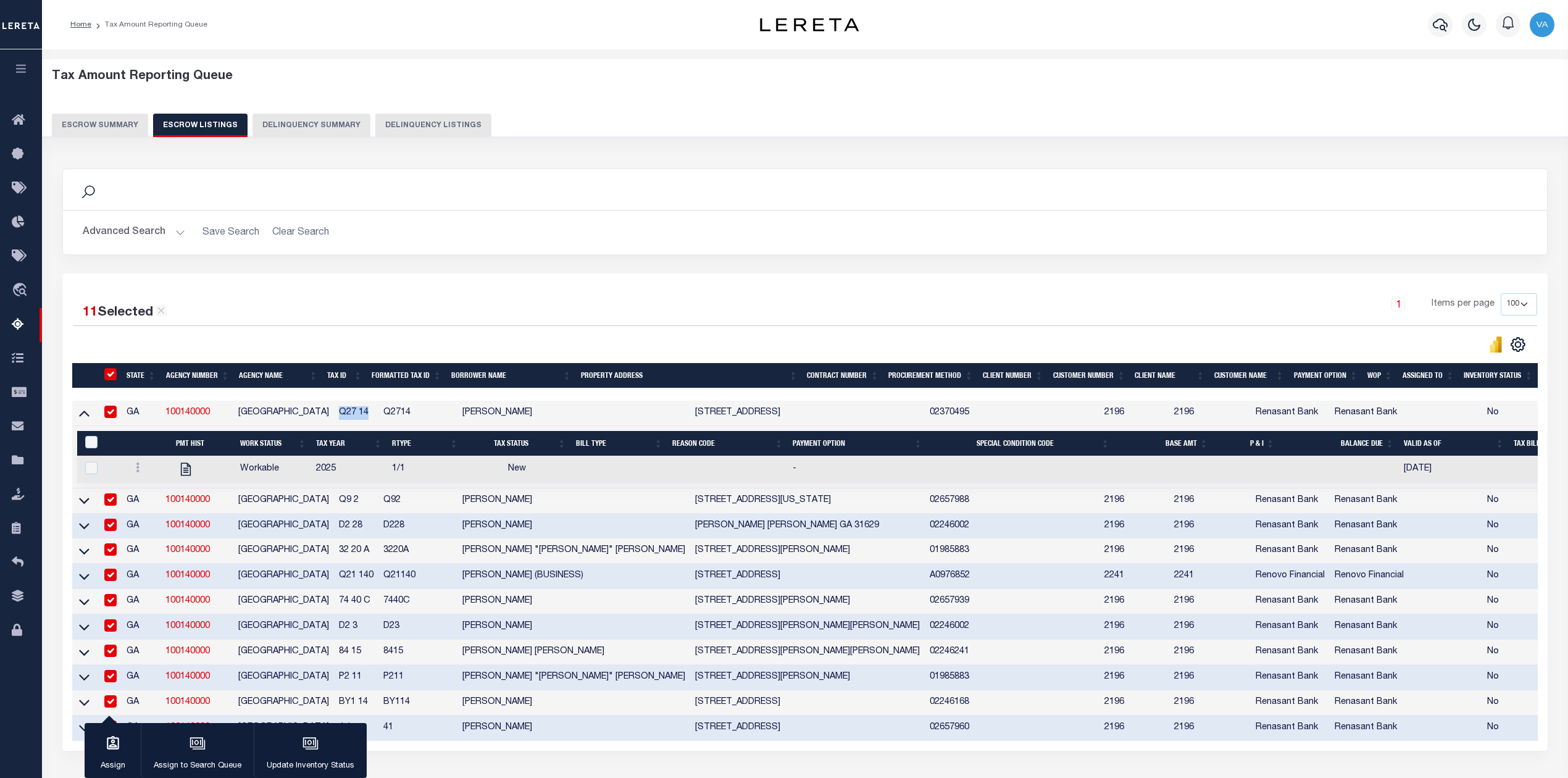
drag, startPoint x: 364, startPoint y: 410, endPoint x: 331, endPoint y: 413, distance: 33.1
click at [334, 413] on td "Q27 14" at bounding box center [356, 413] width 44 height 25
checkbox input "false"
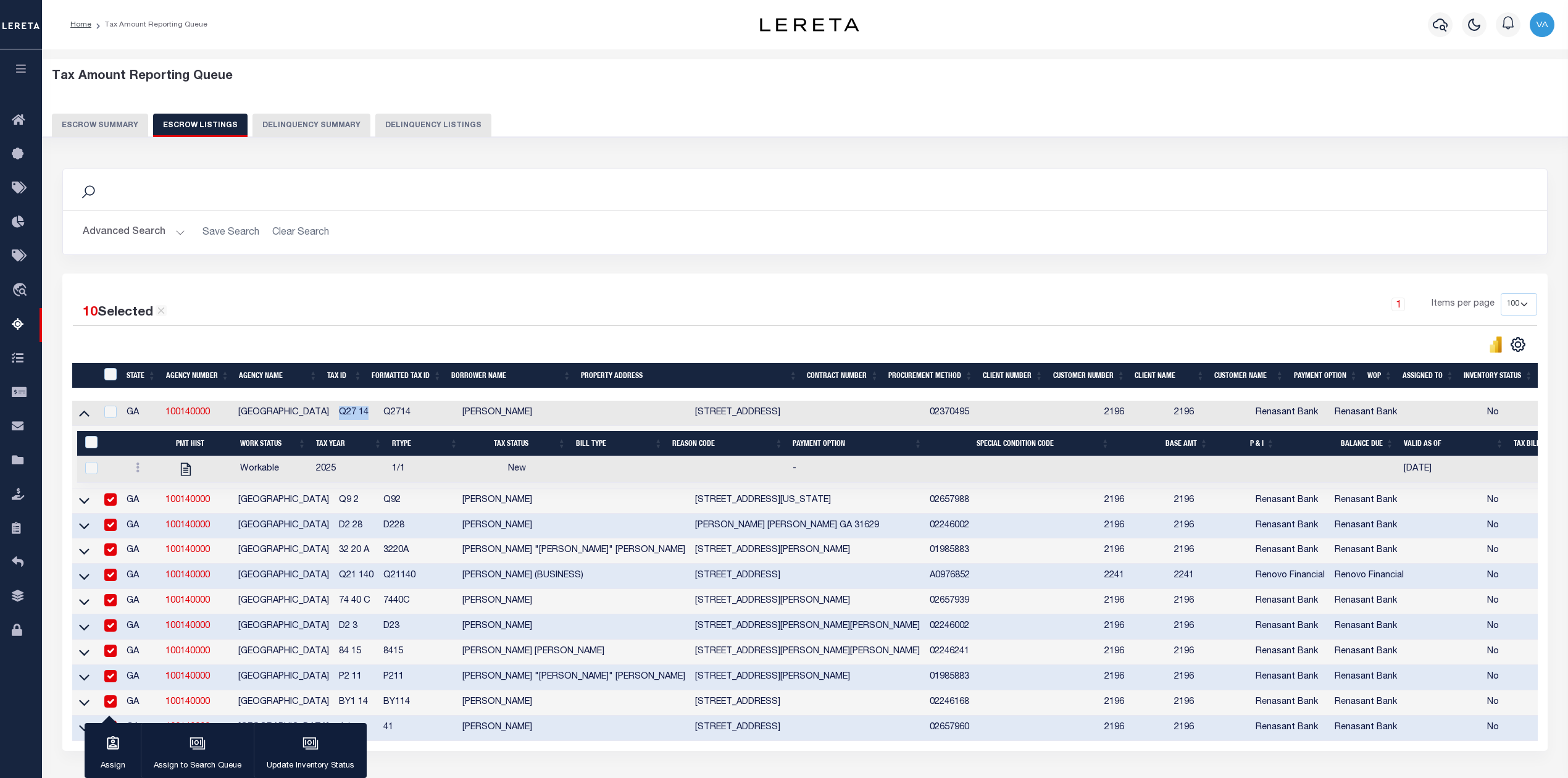
copy td "Q27 14"
drag, startPoint x: 361, startPoint y: 505, endPoint x: 331, endPoint y: 508, distance: 30.1
click at [334, 508] on td "Q9 2" at bounding box center [356, 501] width 44 height 25
checkbox input "false"
copy td "Q9 2"
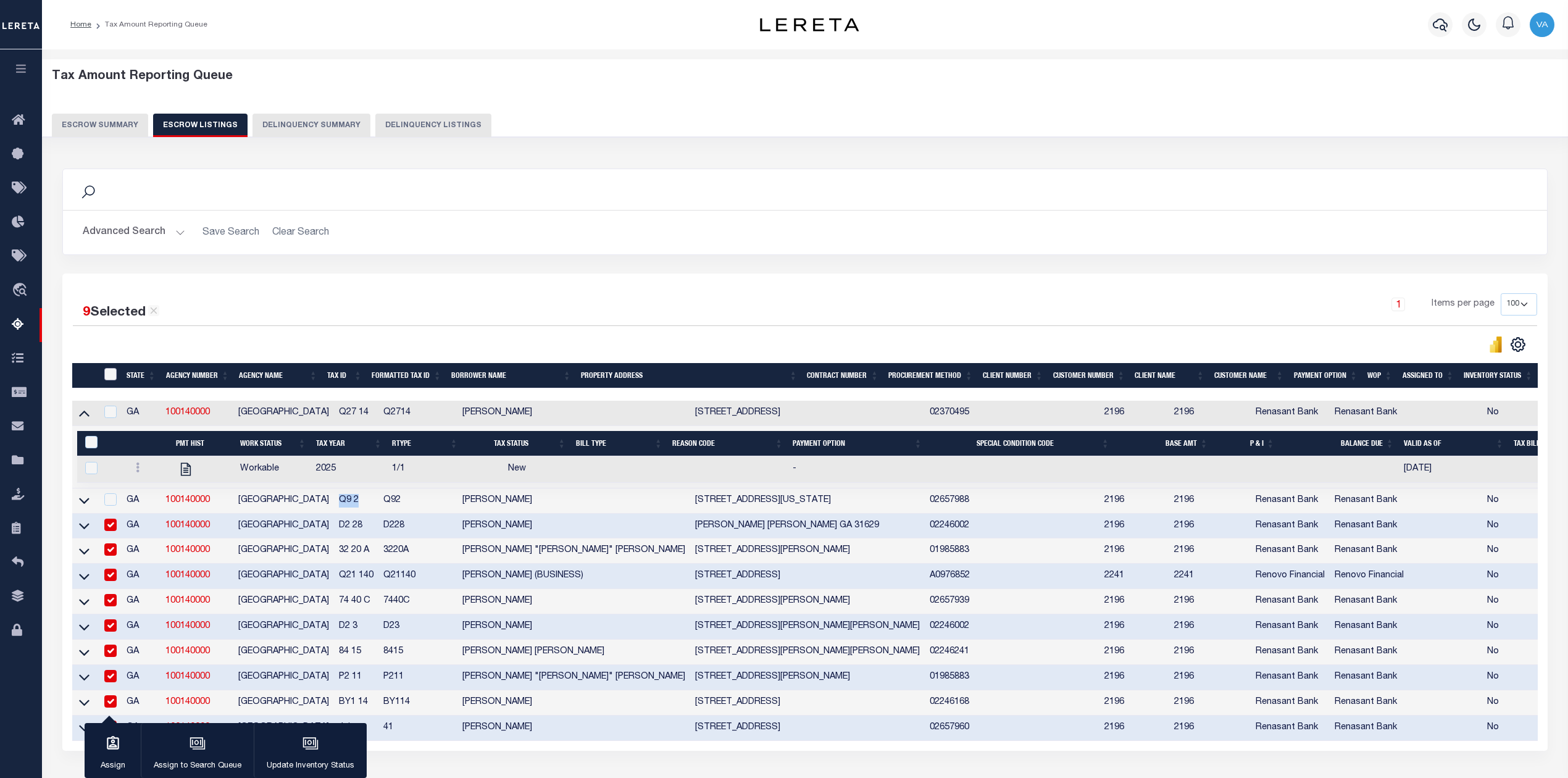
click at [111, 374] on input "ID" at bounding box center [110, 374] width 12 height 12
checkbox input "true"
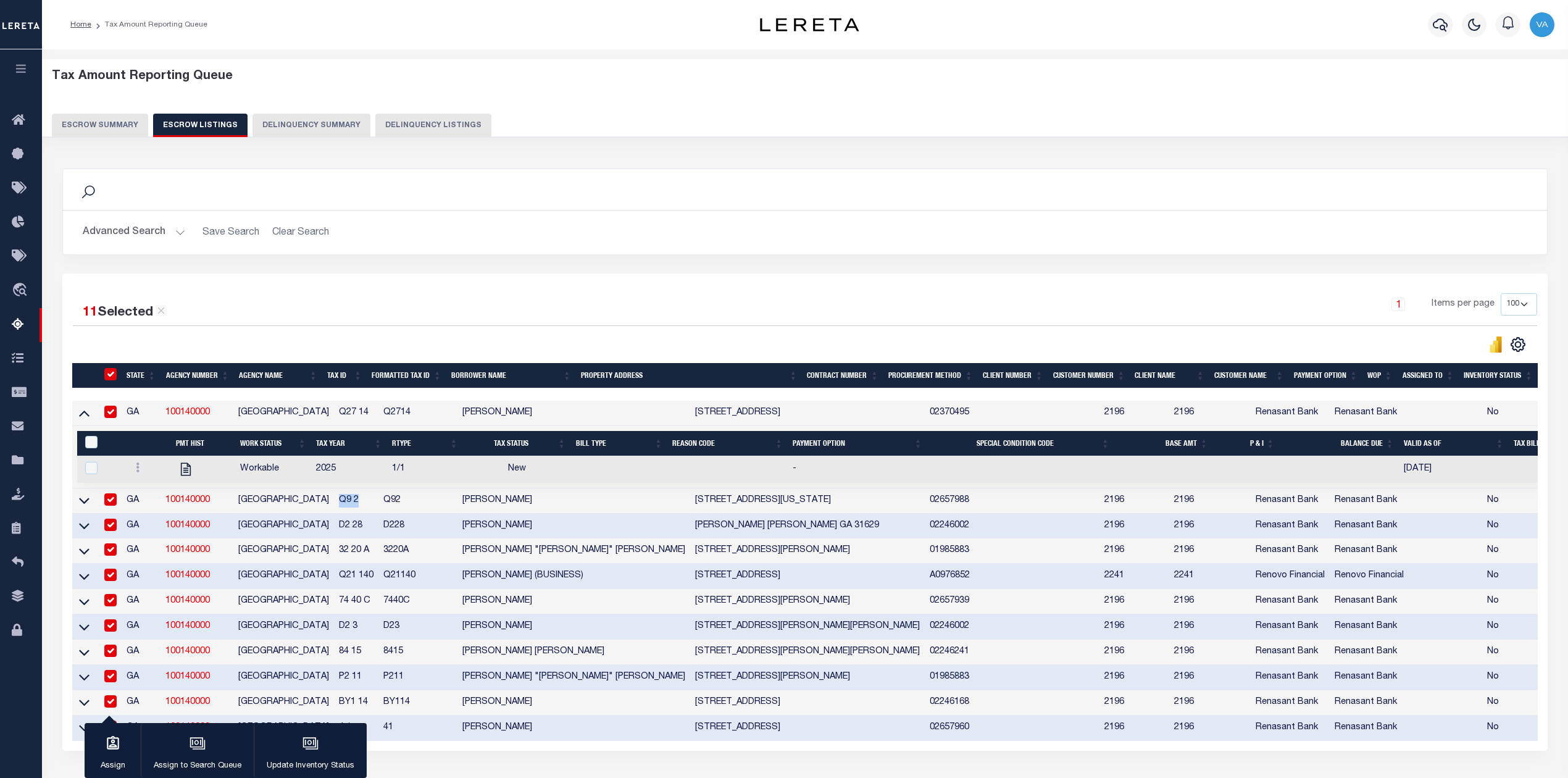
click at [111, 374] on input "ID" at bounding box center [110, 374] width 12 height 12
checkbox input "false"
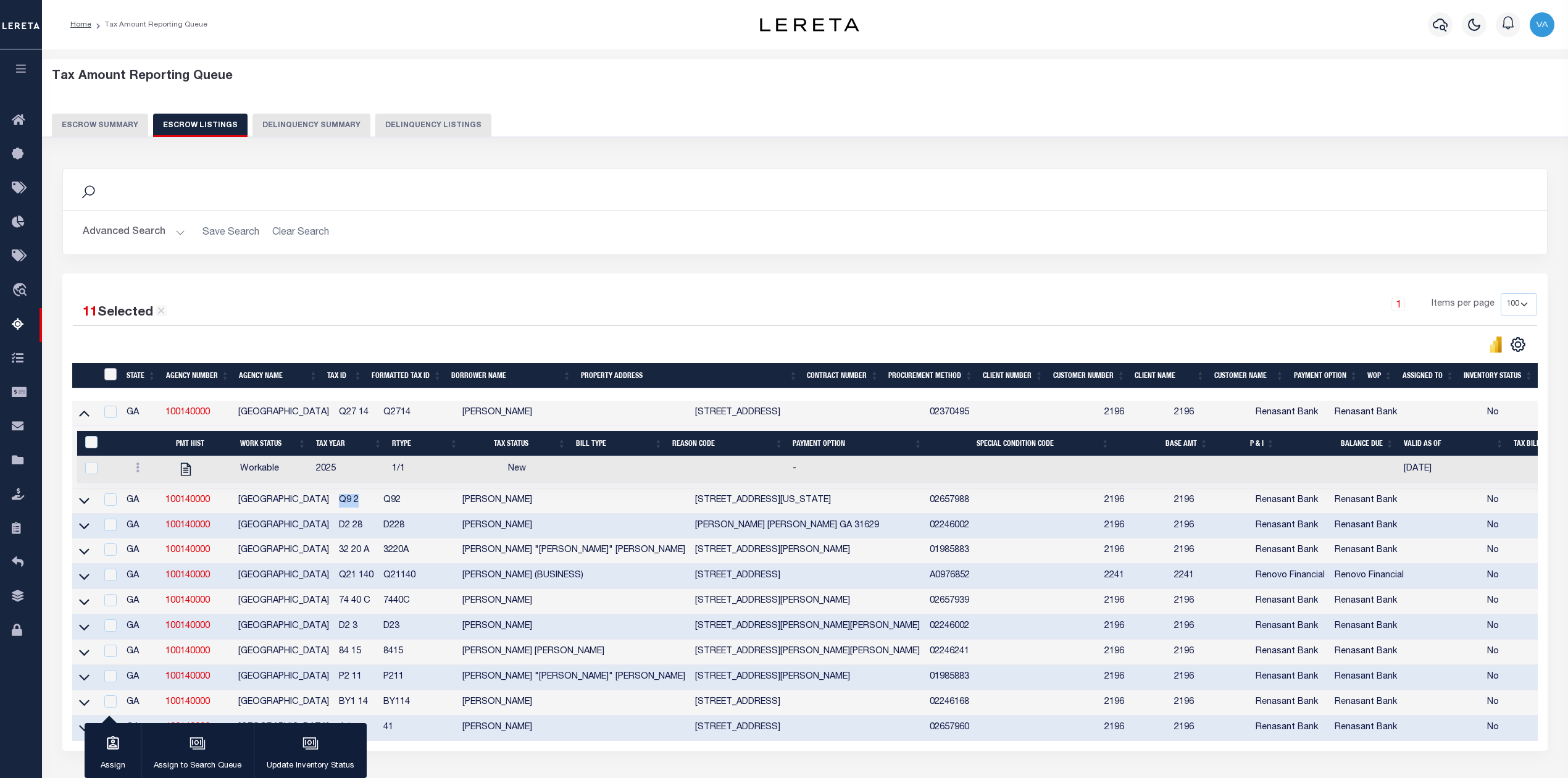
checkbox input "false"
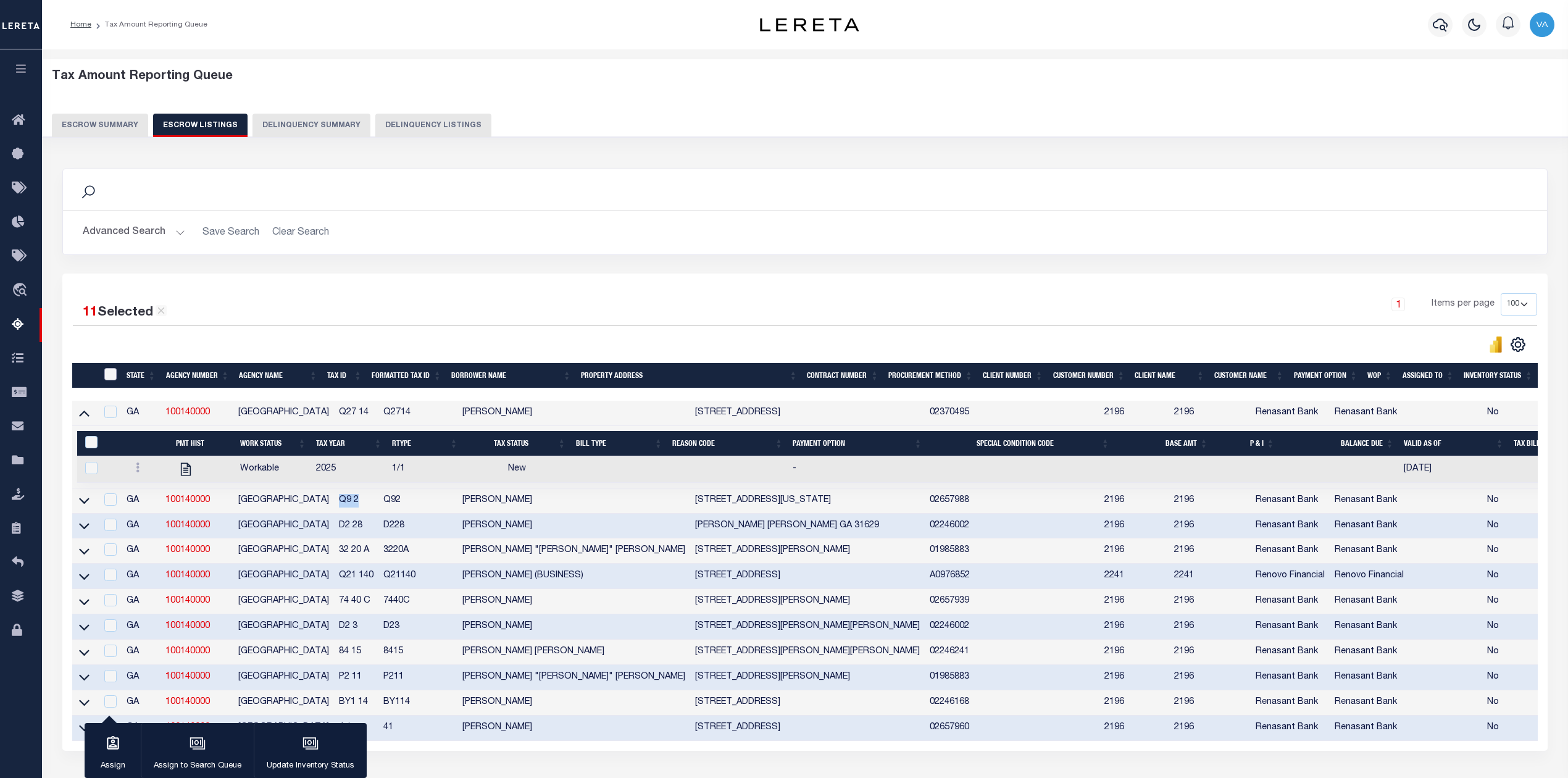
checkbox input "false"
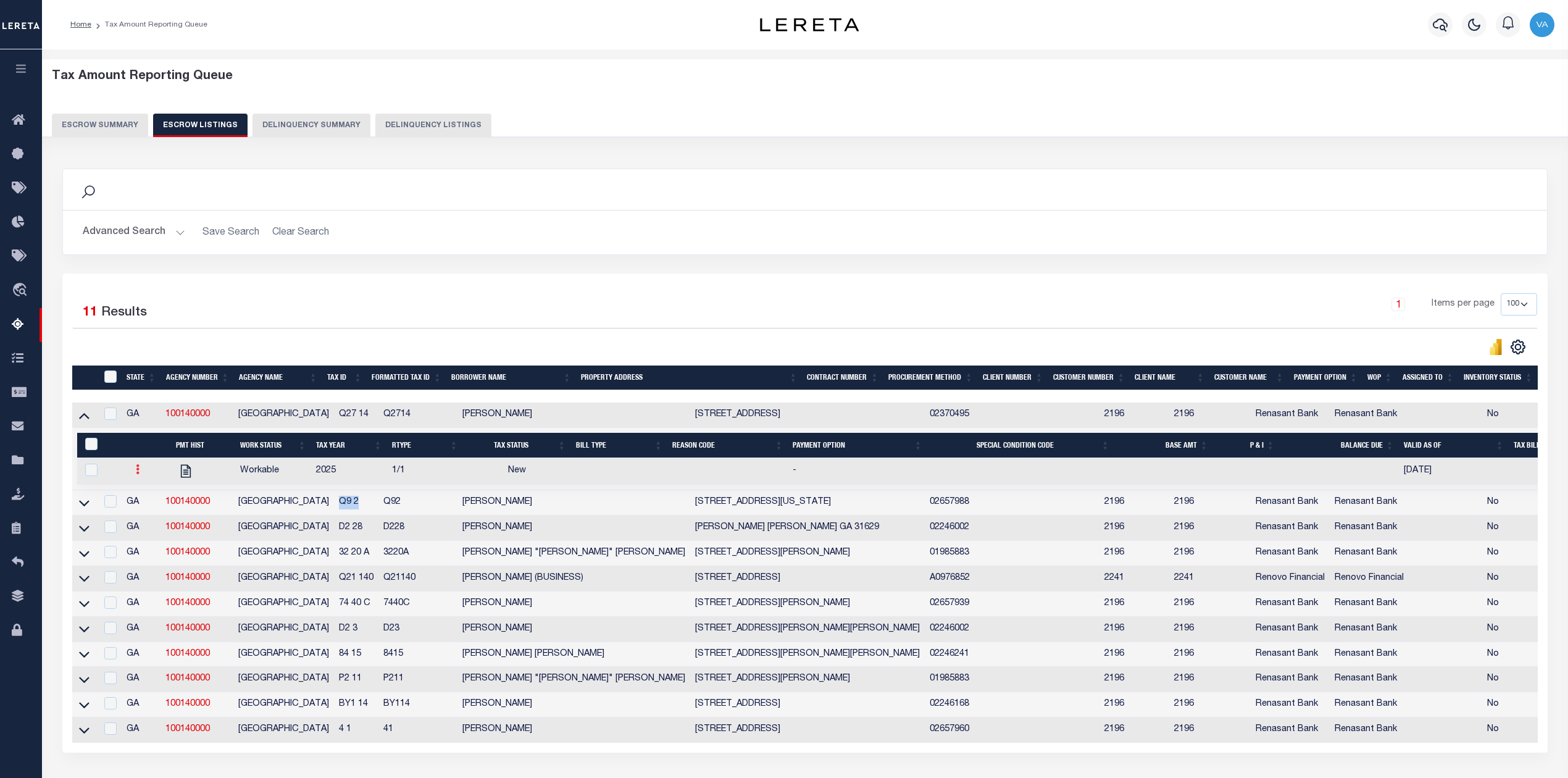
click at [136, 474] on icon at bounding box center [137, 469] width 4 height 10
click at [151, 517] on img "" at bounding box center [152, 510] width 12 height 13
checkbox input "true"
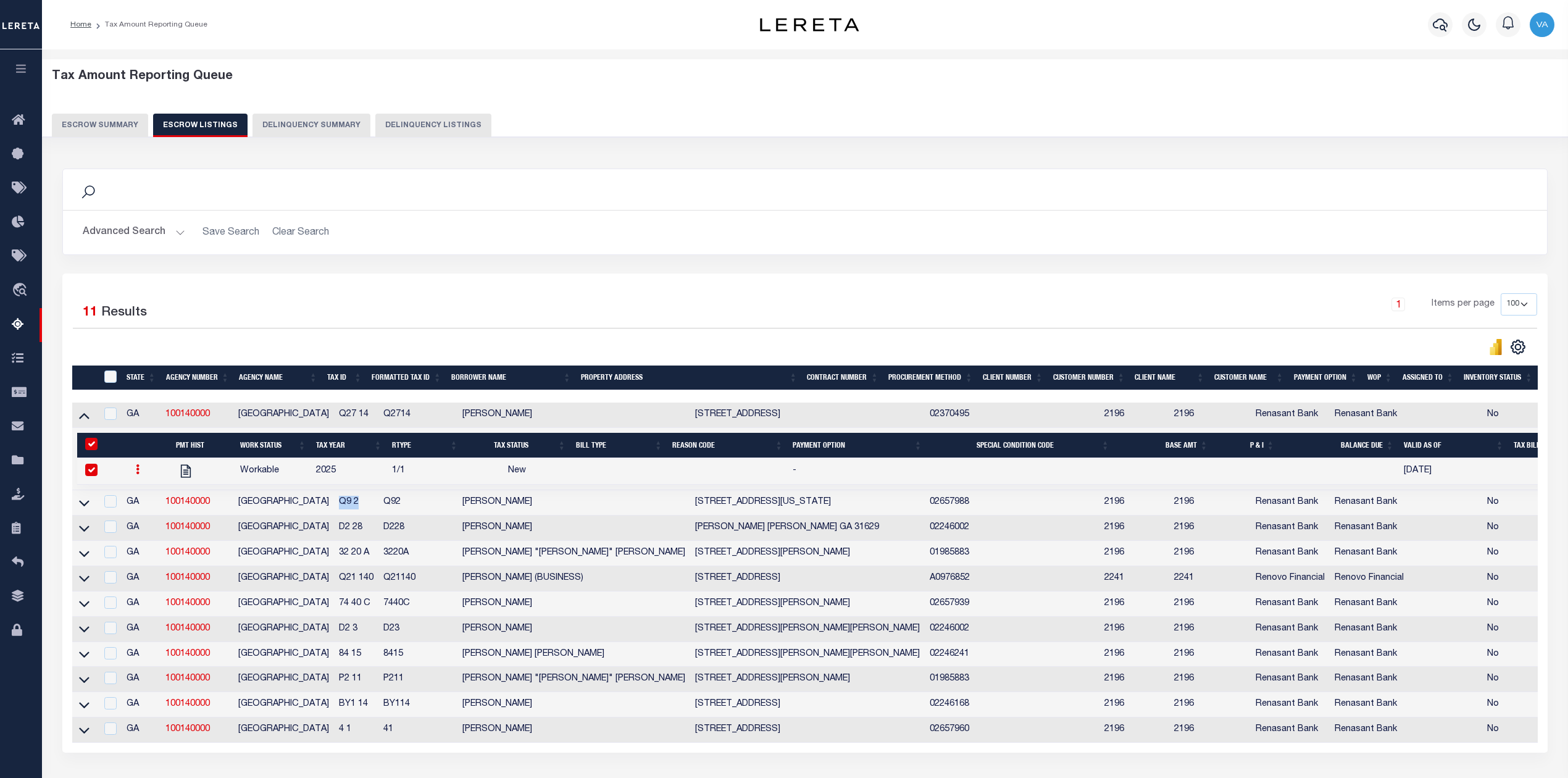
select select "NW2"
select select
type input "[DATE]"
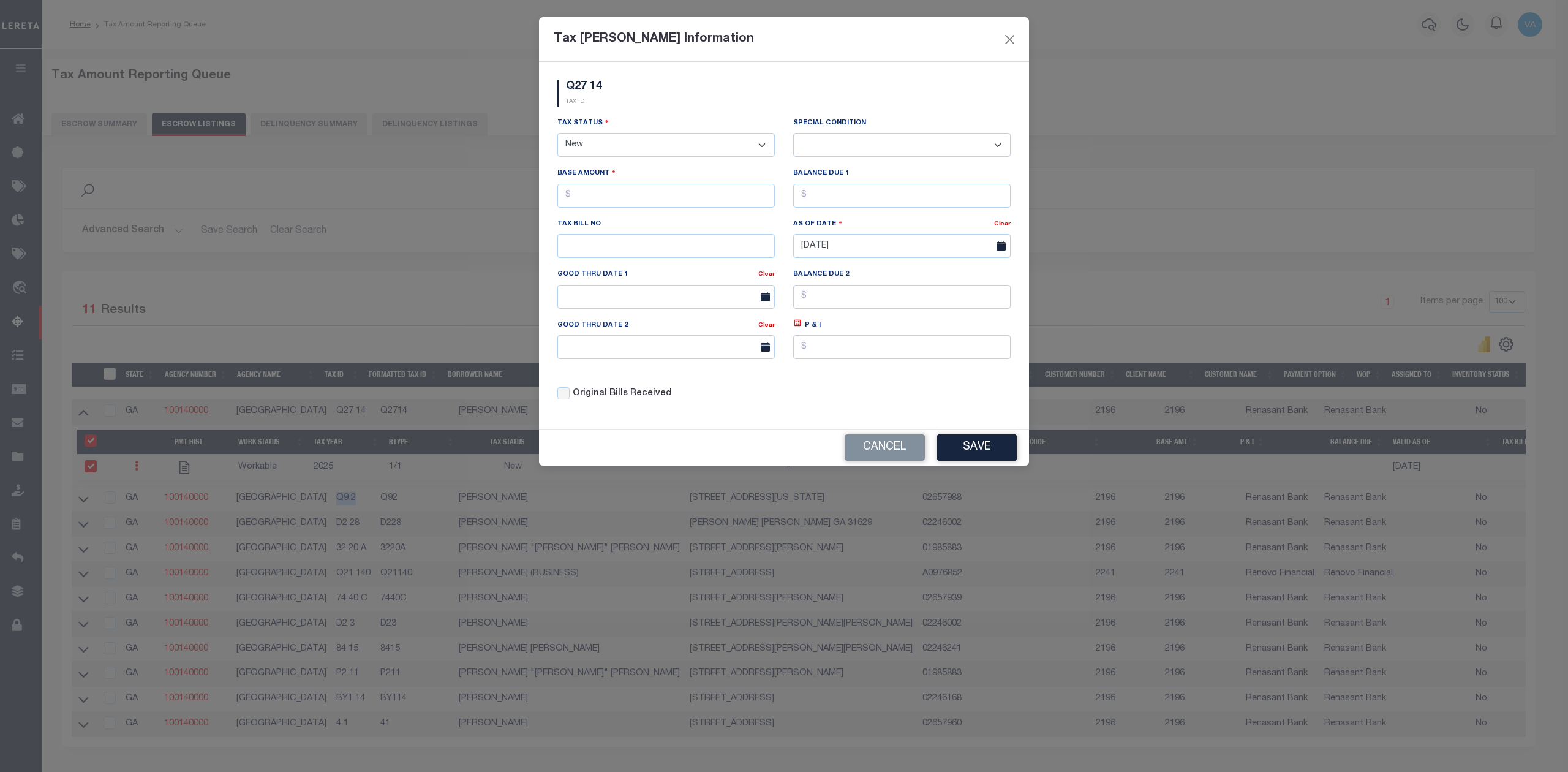
click at [640, 150] on select "- Select Status - Open Due/Unpaid Paid Incomplete No Tax Due Internal Refund Pr…" at bounding box center [666, 144] width 217 height 24
select select "DUE"
click at [558, 134] on select "- Select Status - Open Due/Unpaid Paid Incomplete No Tax Due Internal Refund Pr…" at bounding box center [666, 144] width 217 height 24
select select "0"
click at [609, 199] on input "text" at bounding box center [666, 195] width 217 height 24
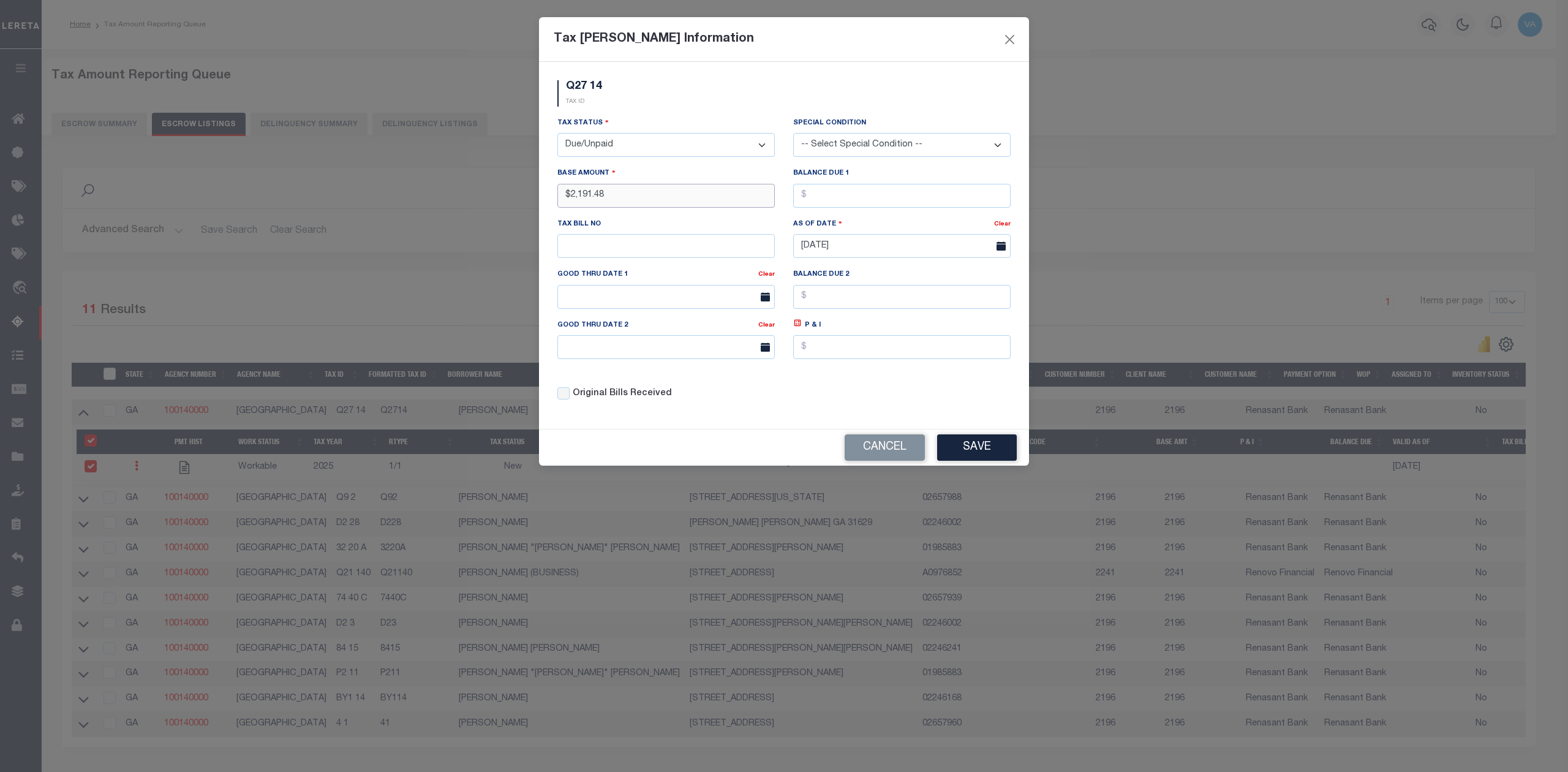
type input "$2,191.48"
click at [968, 458] on button "Save" at bounding box center [976, 448] width 80 height 27
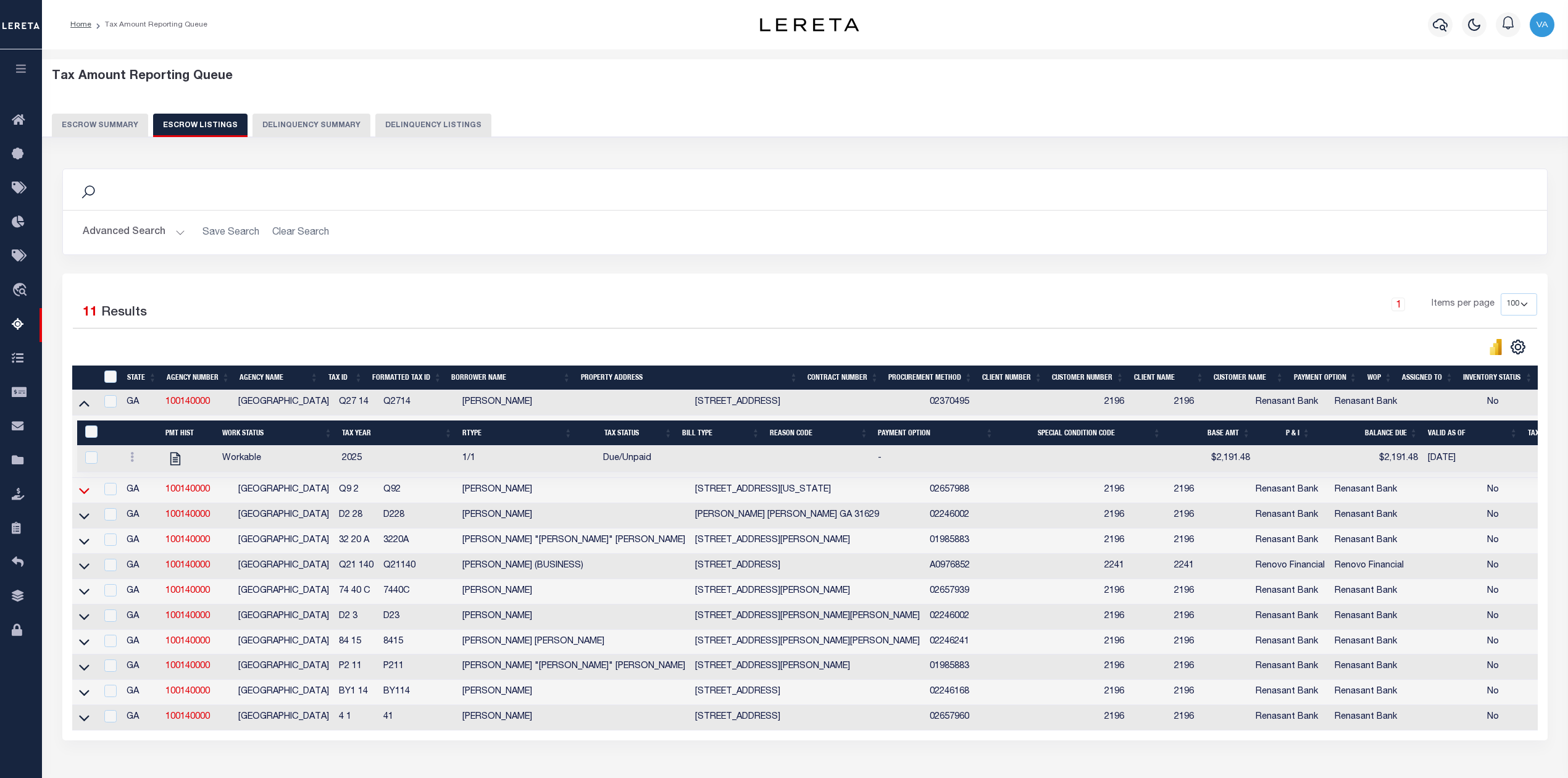
drag, startPoint x: 84, startPoint y: 404, endPoint x: 84, endPoint y: 430, distance: 26.0
click at [84, 404] on icon at bounding box center [84, 403] width 11 height 13
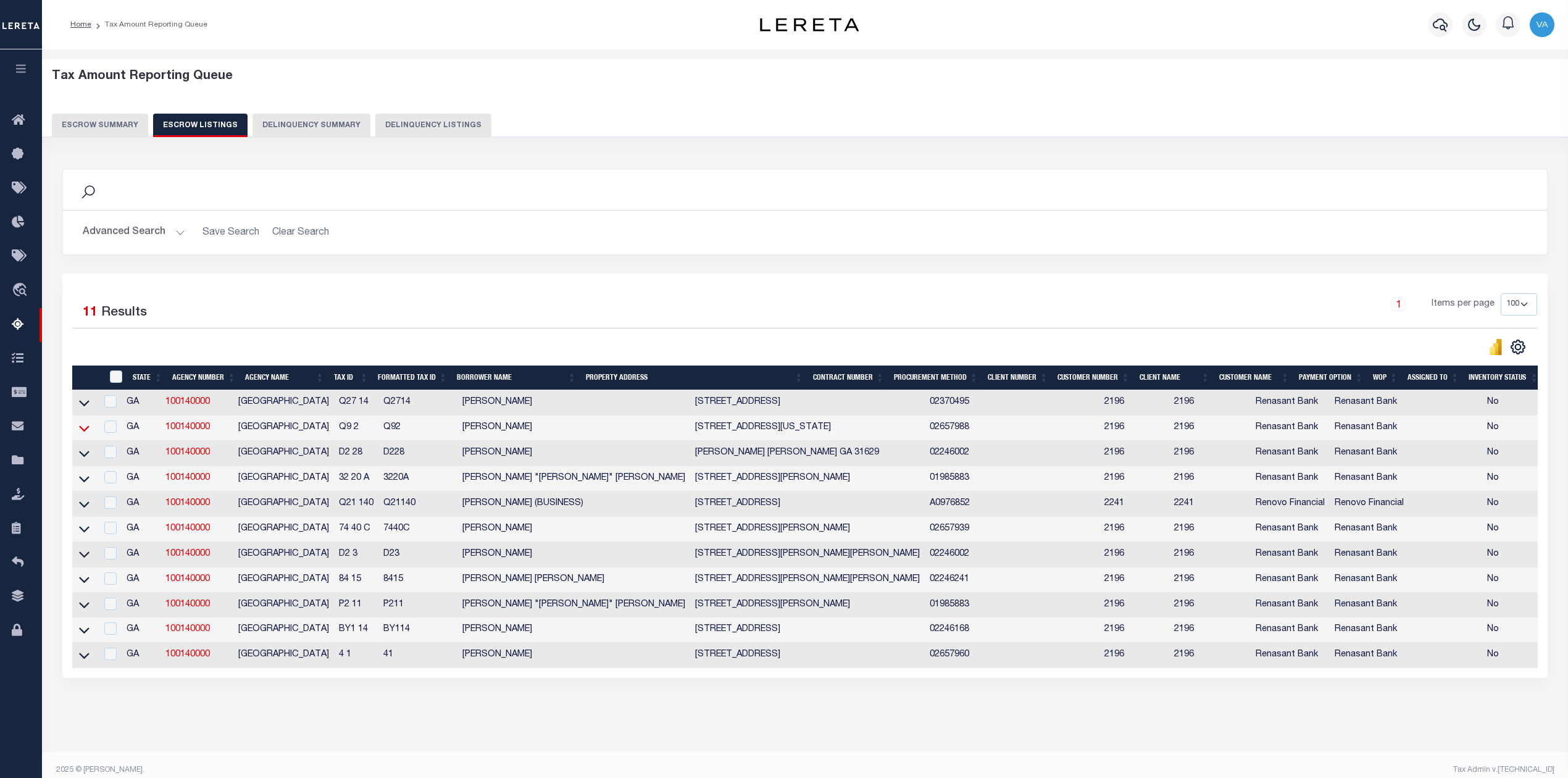
click at [81, 435] on icon at bounding box center [84, 428] width 11 height 13
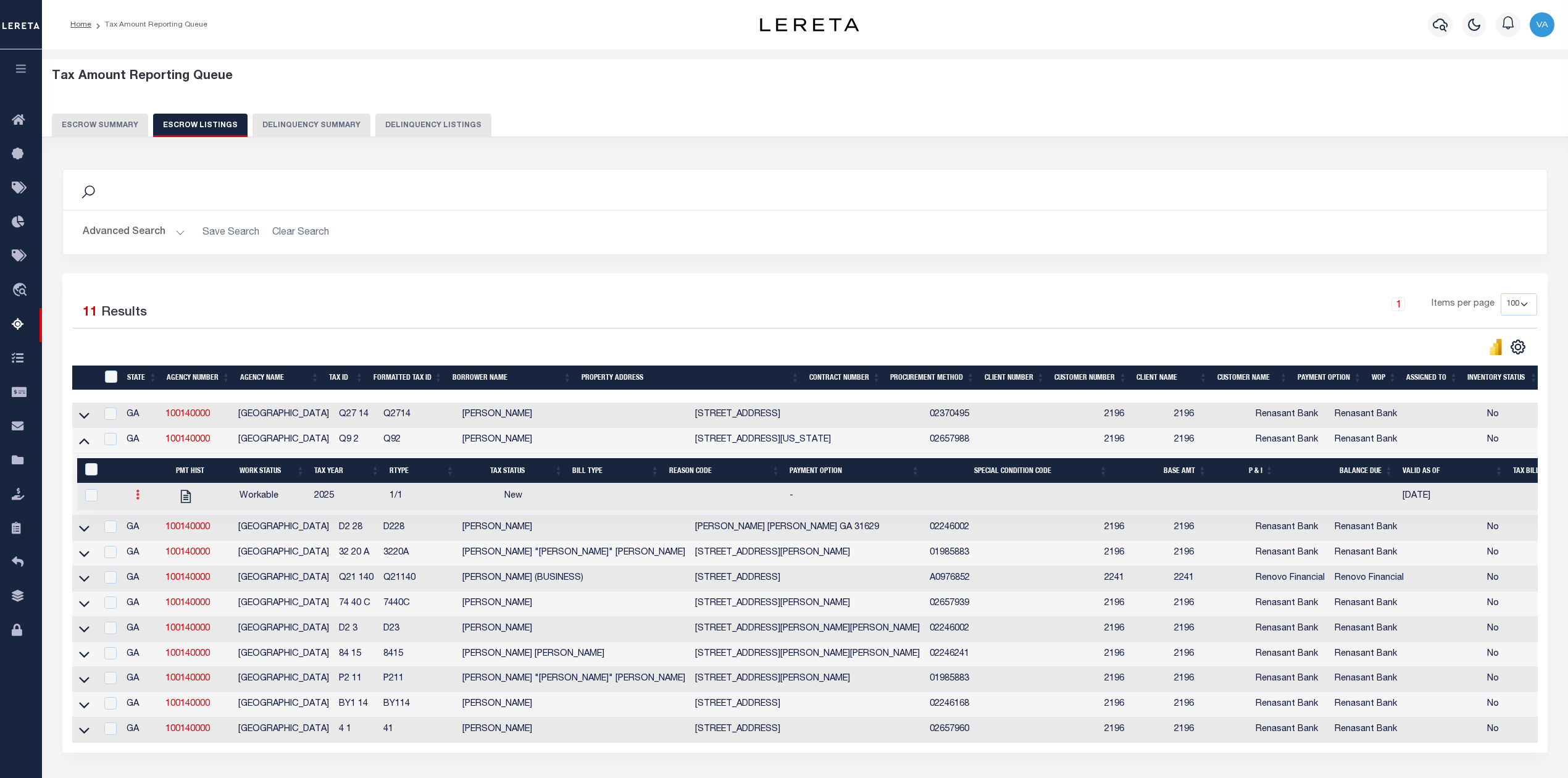
click at [139, 500] on link at bounding box center [138, 496] width 14 height 10
click at [149, 542] on img "" at bounding box center [152, 535] width 12 height 13
checkbox input "true"
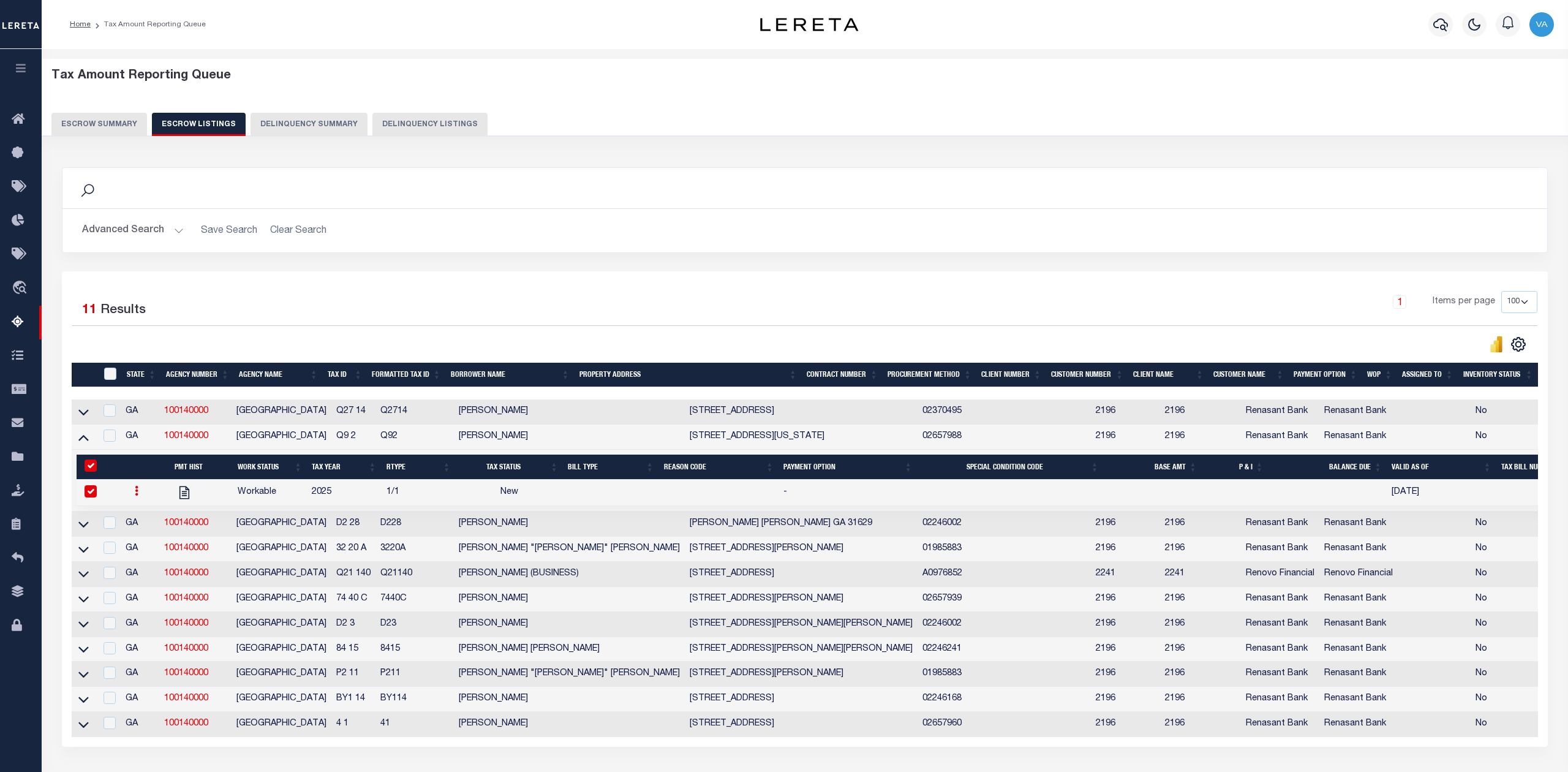
select select
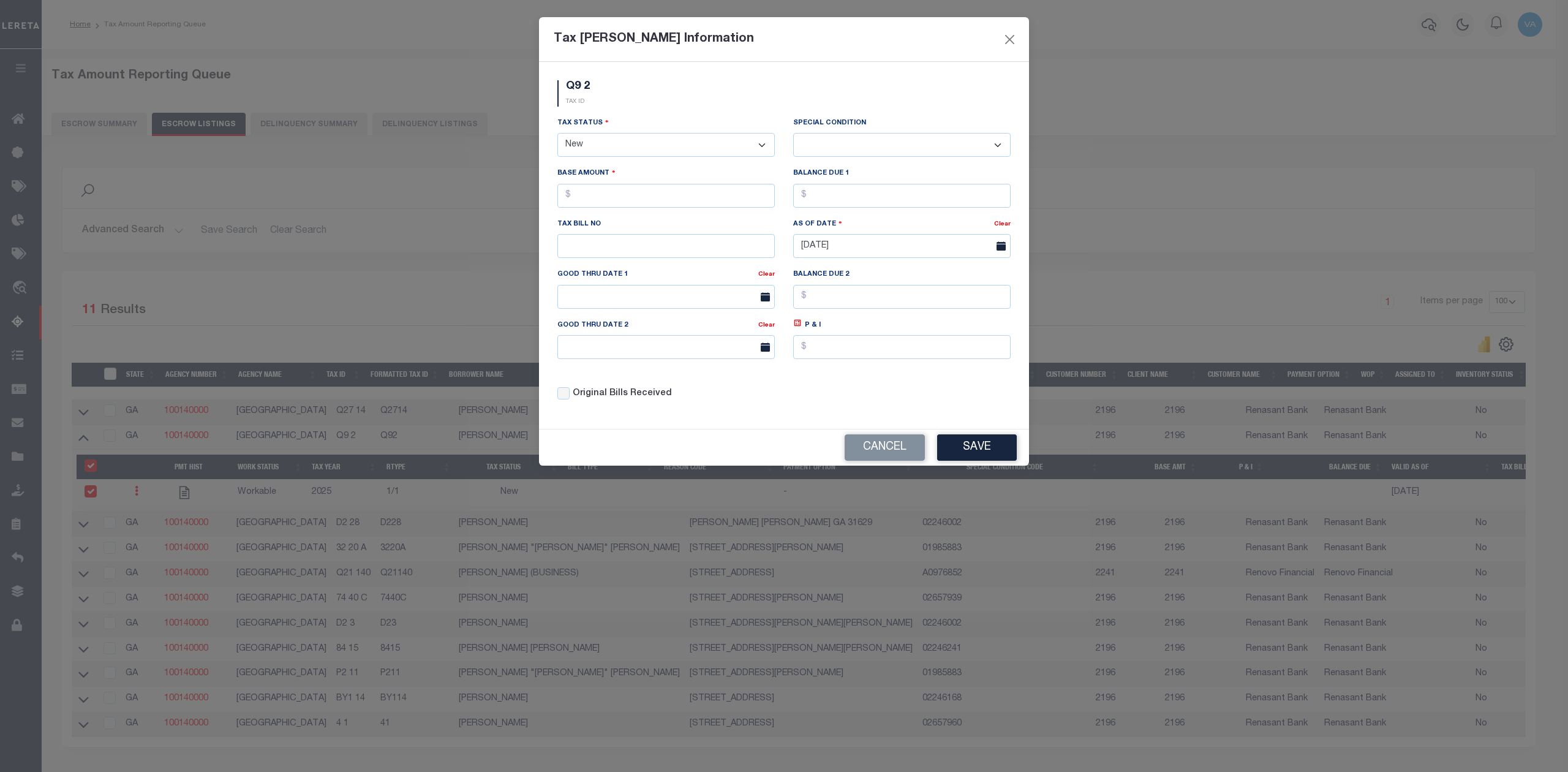
click at [618, 147] on select "- Select Status - Open Due/Unpaid Paid Incomplete No Tax Due Internal Refund Pr…" at bounding box center [666, 144] width 217 height 24
select select "DUE"
click at [558, 134] on select "- Select Status - Open Due/Unpaid Paid Incomplete No Tax Due Internal Refund Pr…" at bounding box center [666, 144] width 217 height 24
select select "0"
click at [612, 202] on input "text" at bounding box center [666, 195] width 217 height 24
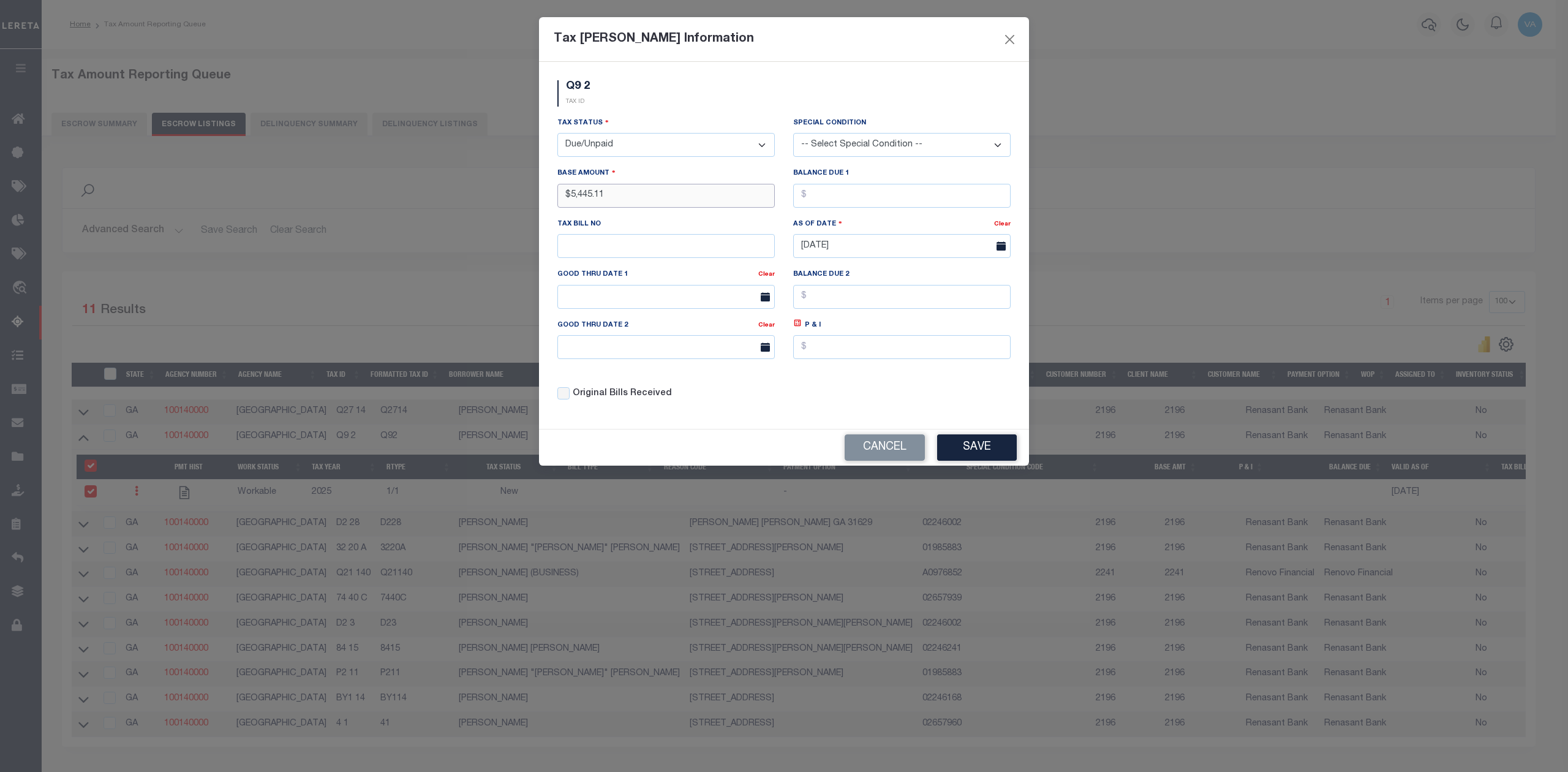
type input "$5,445.11"
click at [983, 460] on button "Save" at bounding box center [976, 448] width 80 height 27
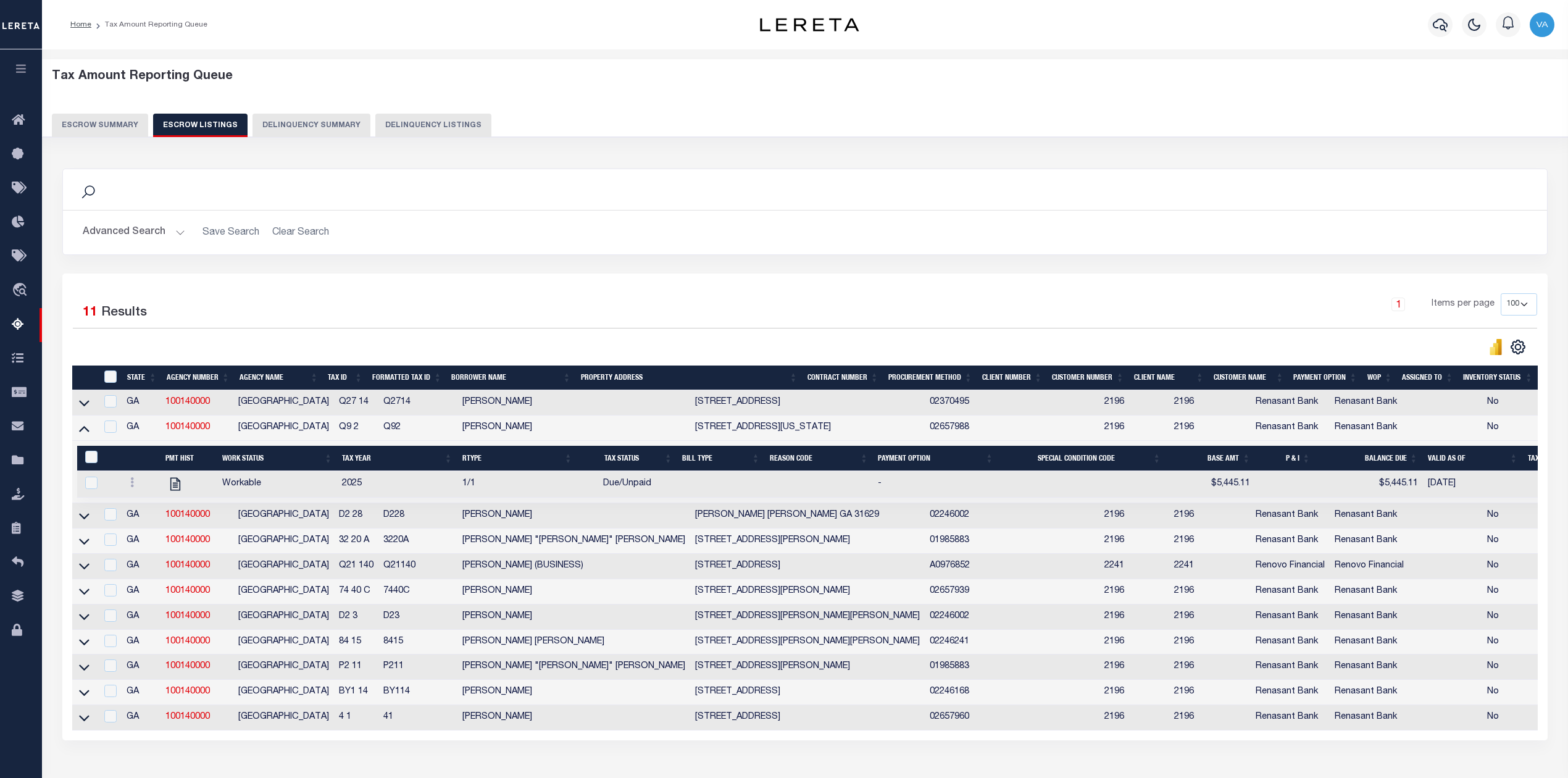
click at [1464, 216] on div "Advanced Search Save Search Clear Search State In" at bounding box center [805, 232] width 1484 height 44
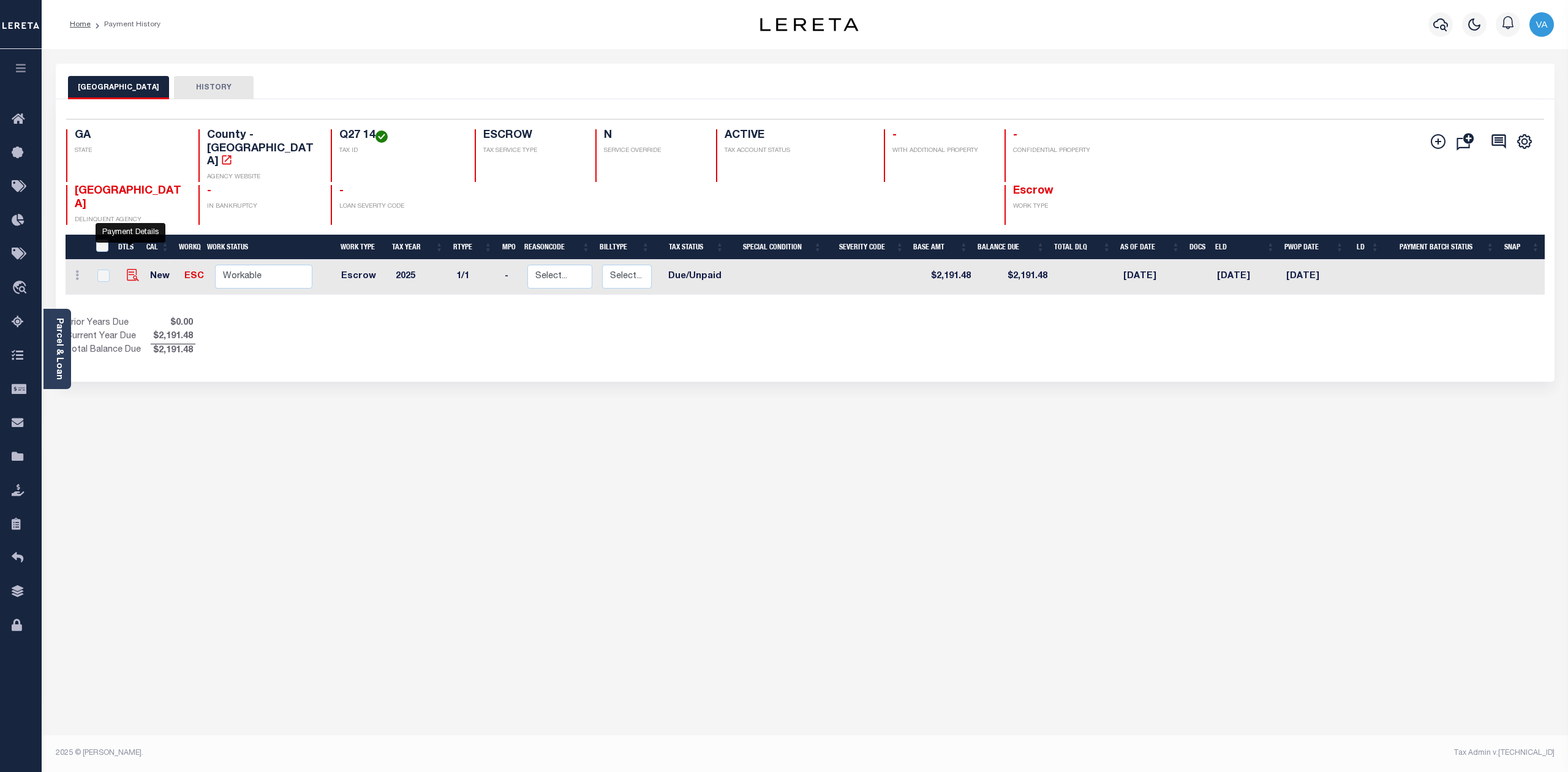
click at [127, 269] on img "" at bounding box center [133, 275] width 12 height 12
checkbox input "true"
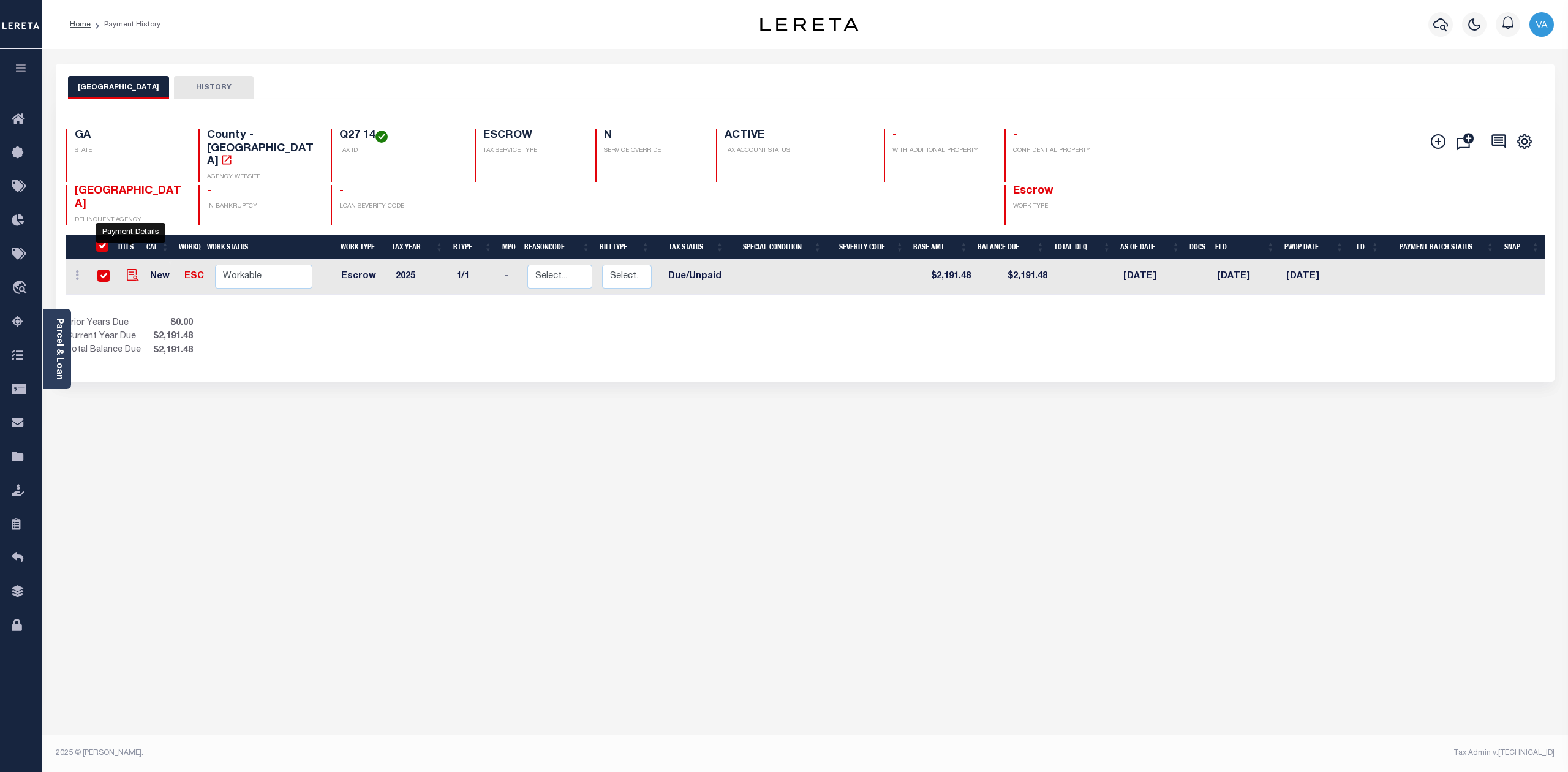
checkbox input "true"
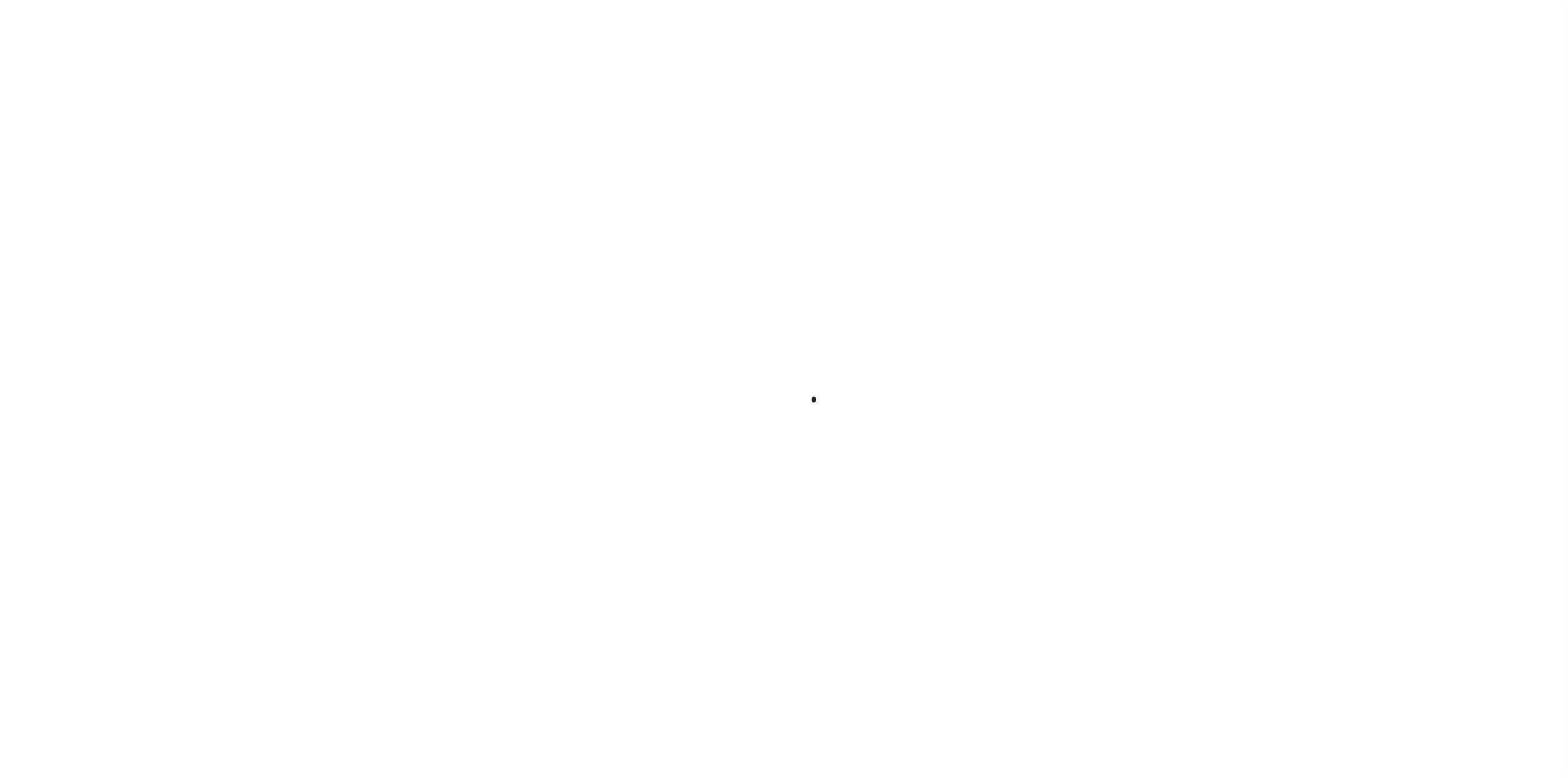
checkbox input "false"
type input "[DATE]"
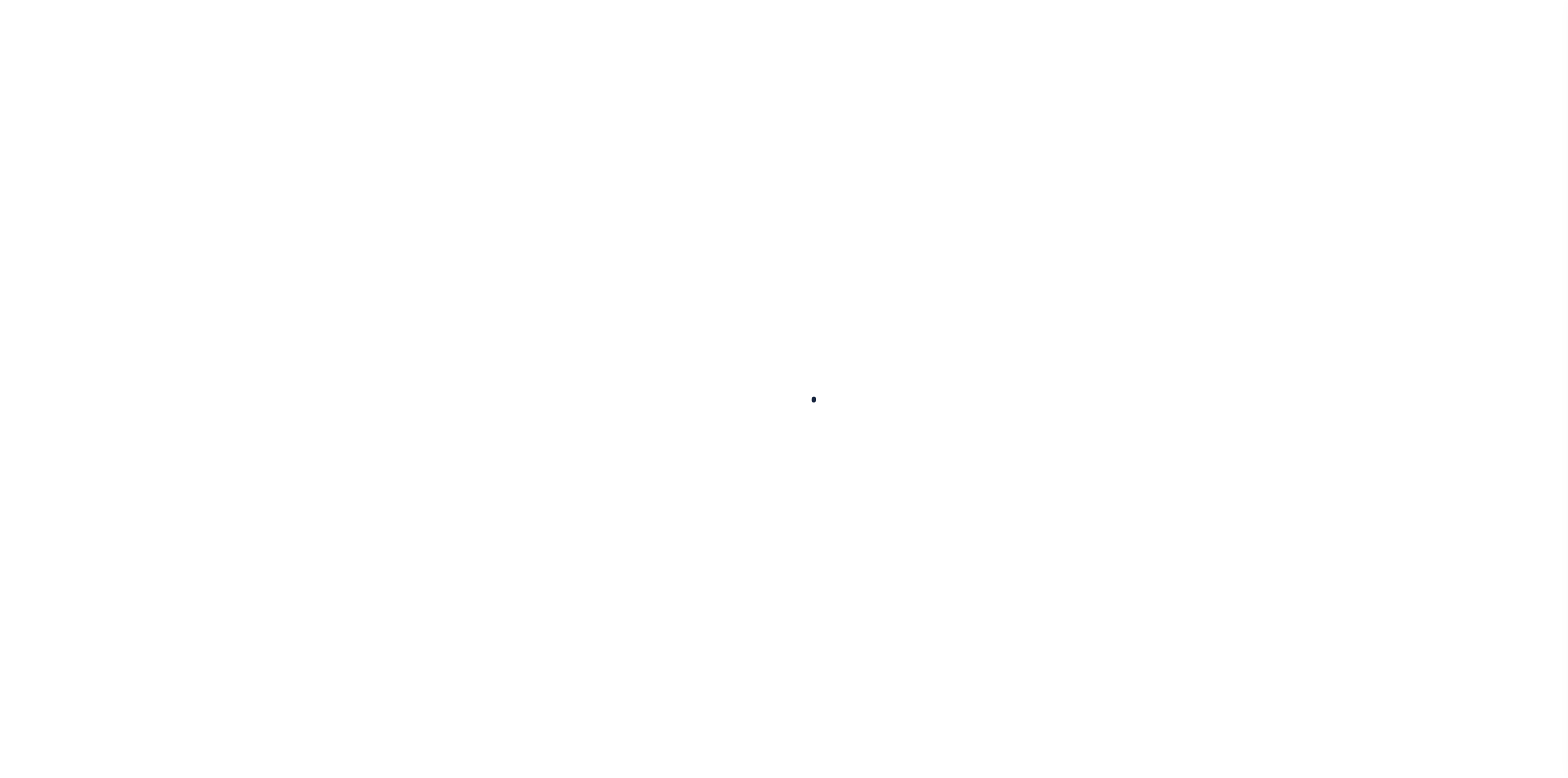
select select "DUE"
type input "$2,191.48"
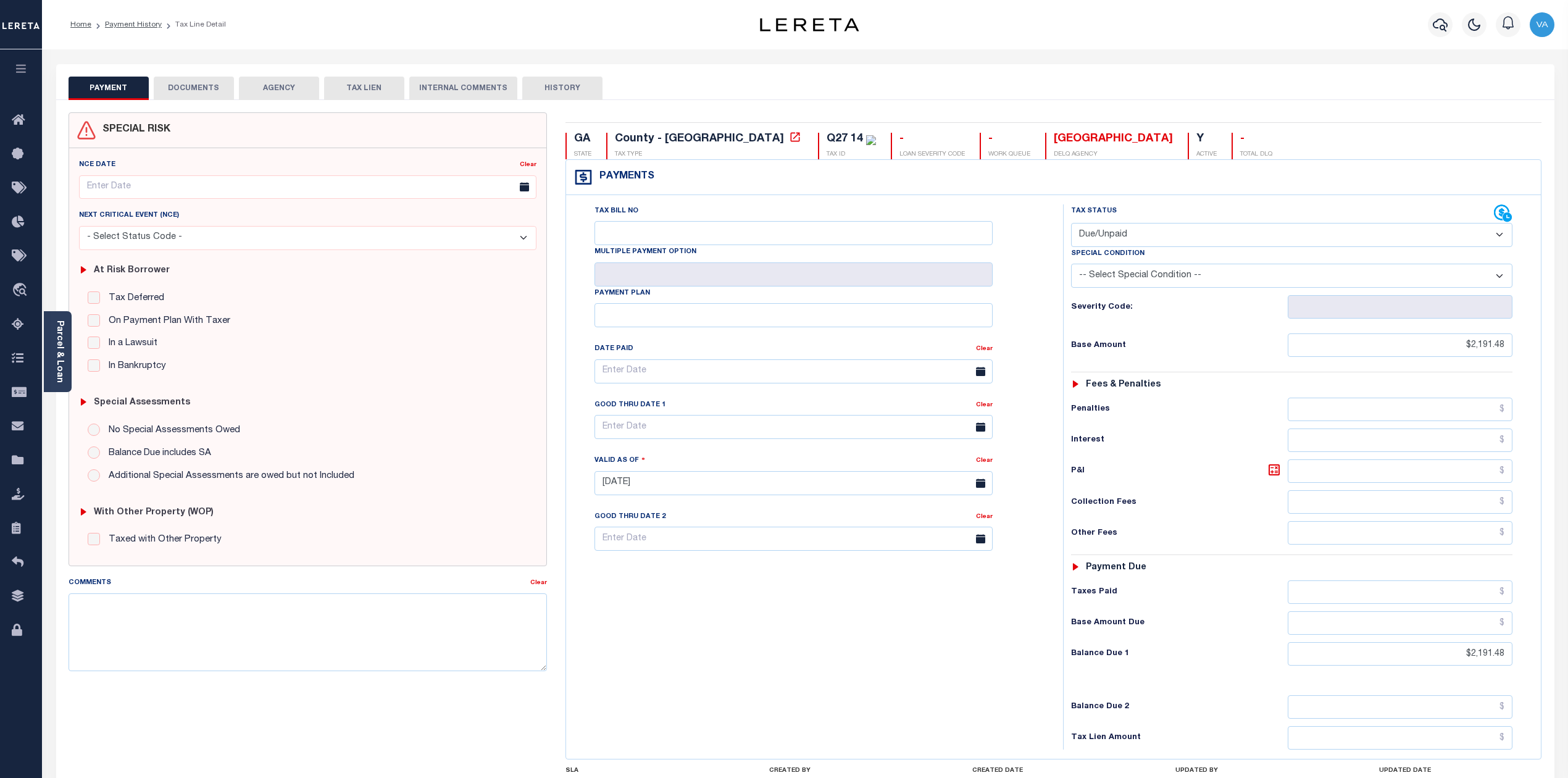
click at [191, 84] on button "DOCUMENTS" at bounding box center [194, 88] width 80 height 24
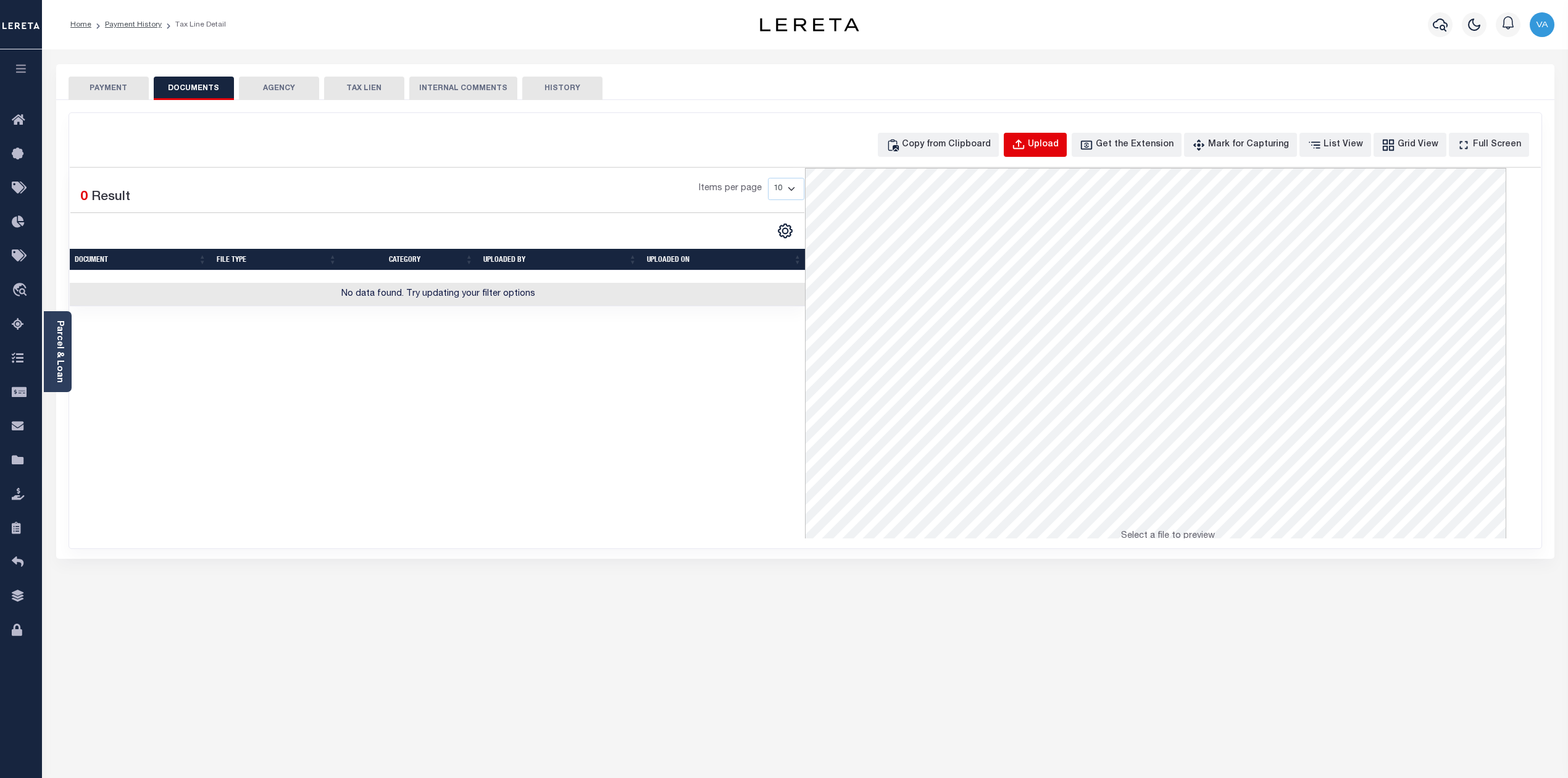
click at [1058, 146] on div "Upload" at bounding box center [1043, 145] width 31 height 14
select select "POP"
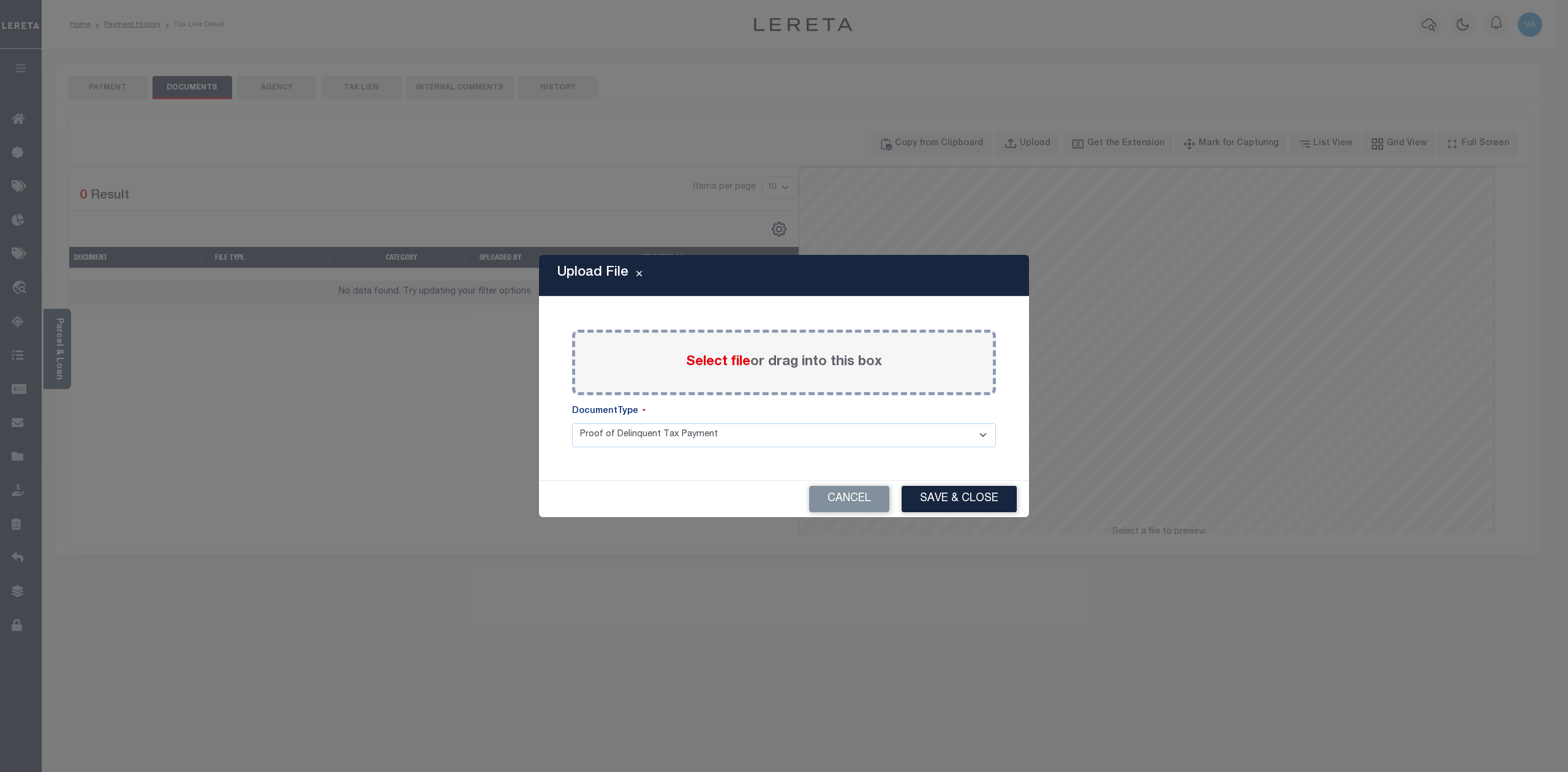
click at [714, 358] on span "Select file" at bounding box center [718, 362] width 65 height 14
click at [0, 0] on input "Select file or drag into this box" at bounding box center [0, 0] width 0 height 0
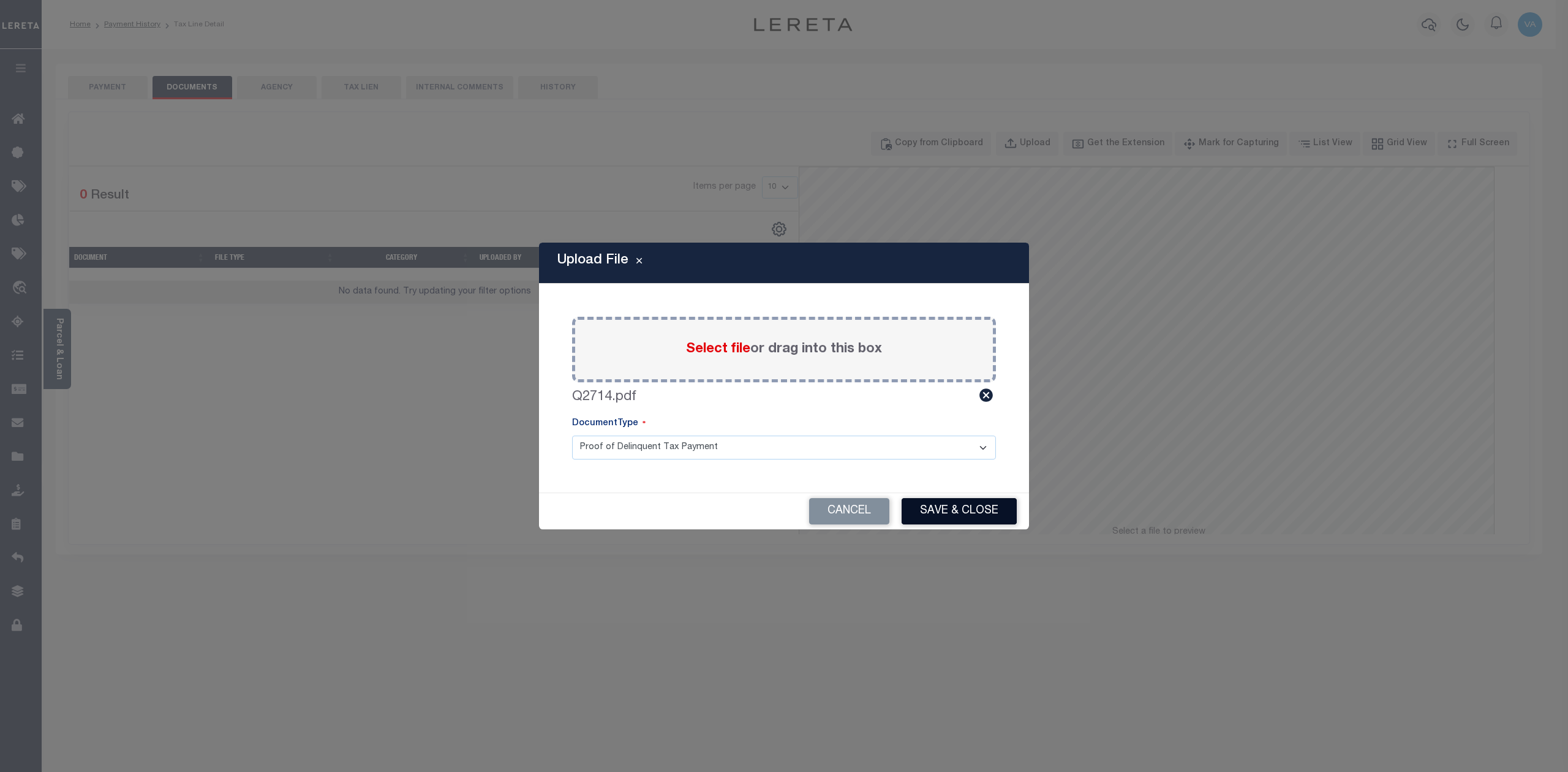
click at [966, 506] on button "Save & Close" at bounding box center [959, 511] width 115 height 27
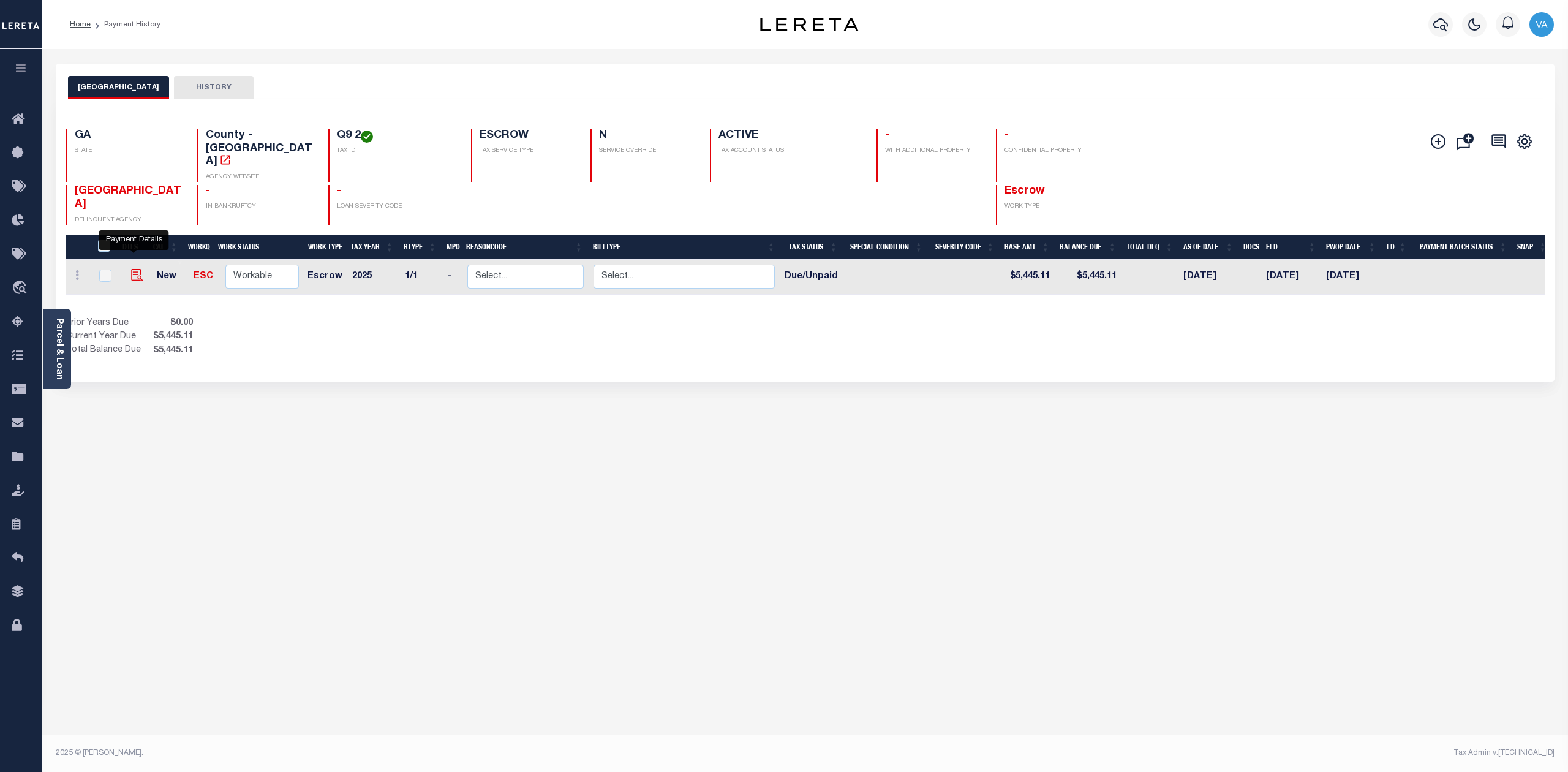
click at [138, 269] on img "" at bounding box center [138, 275] width 12 height 12
checkbox input "true"
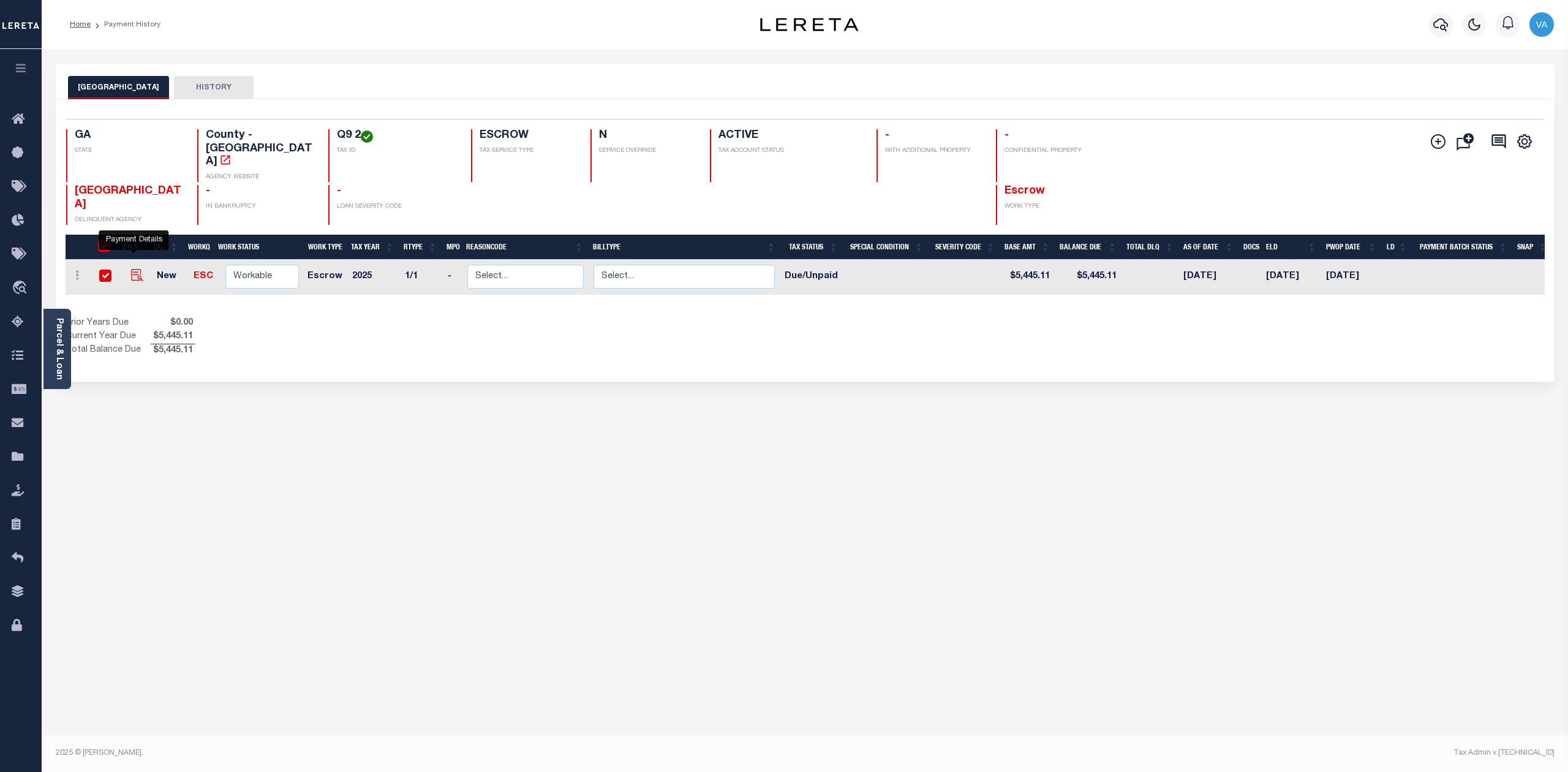
checkbox input "true"
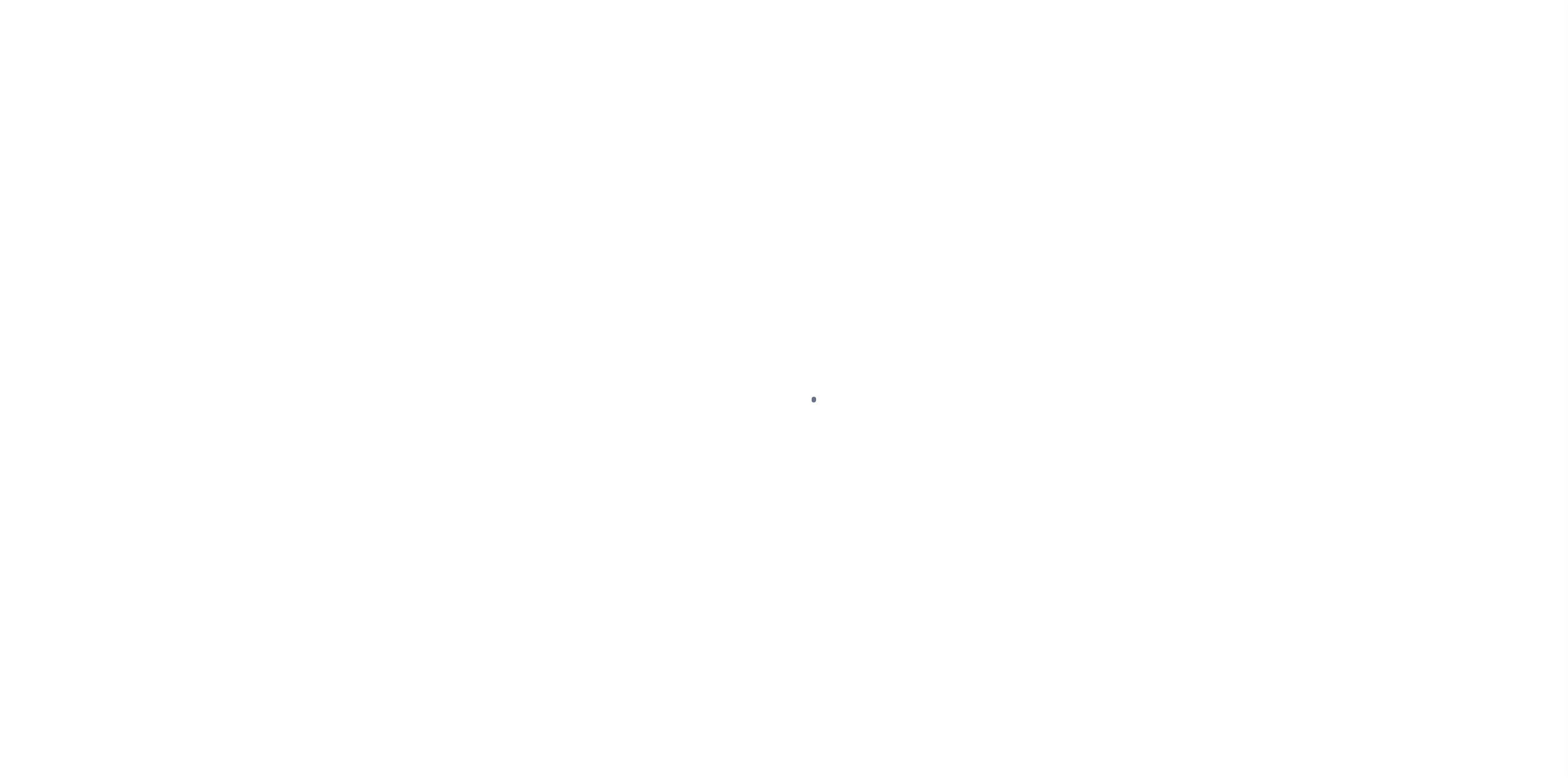
select select "DUE"
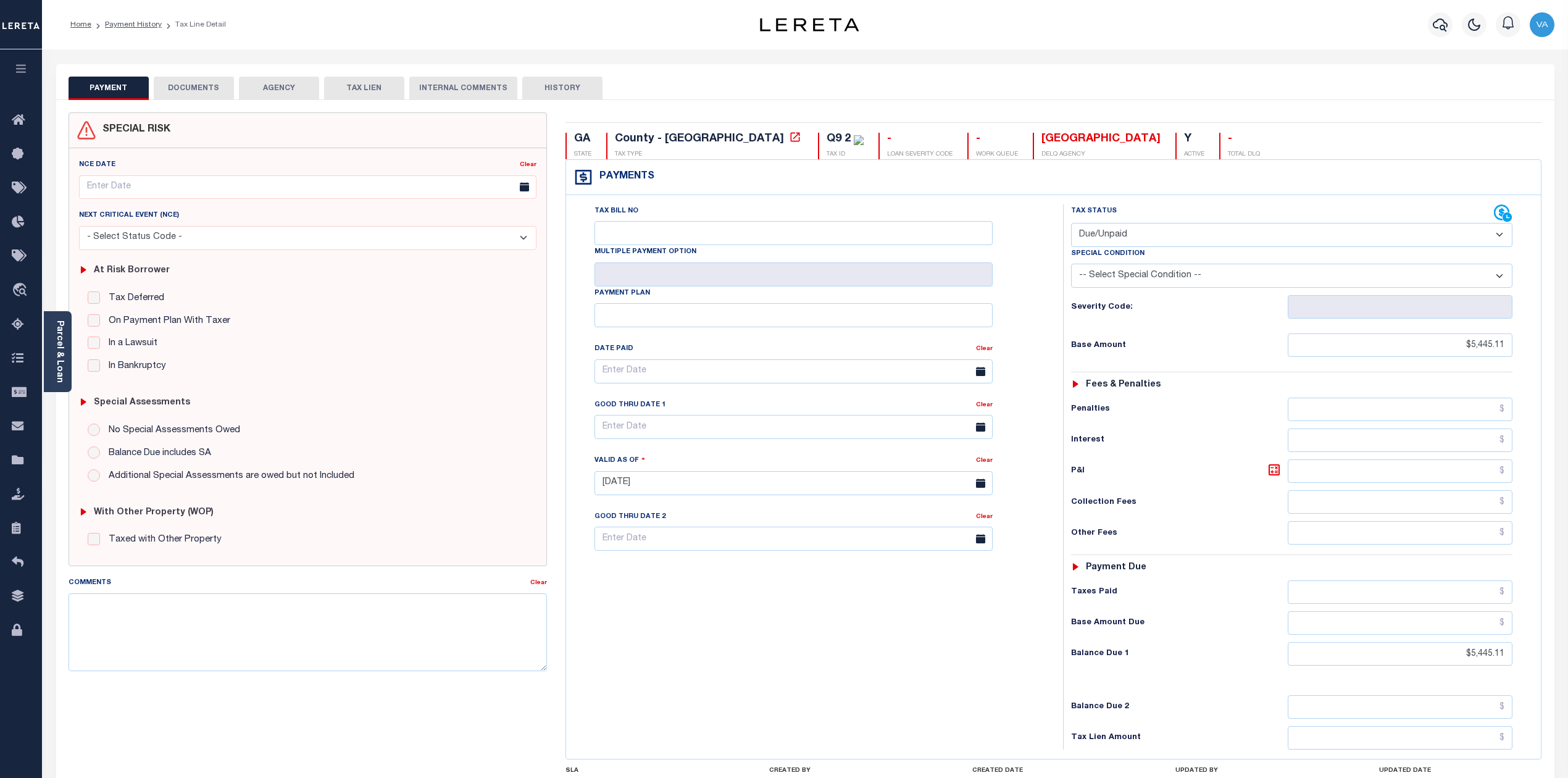
click at [191, 89] on button "DOCUMENTS" at bounding box center [194, 88] width 80 height 24
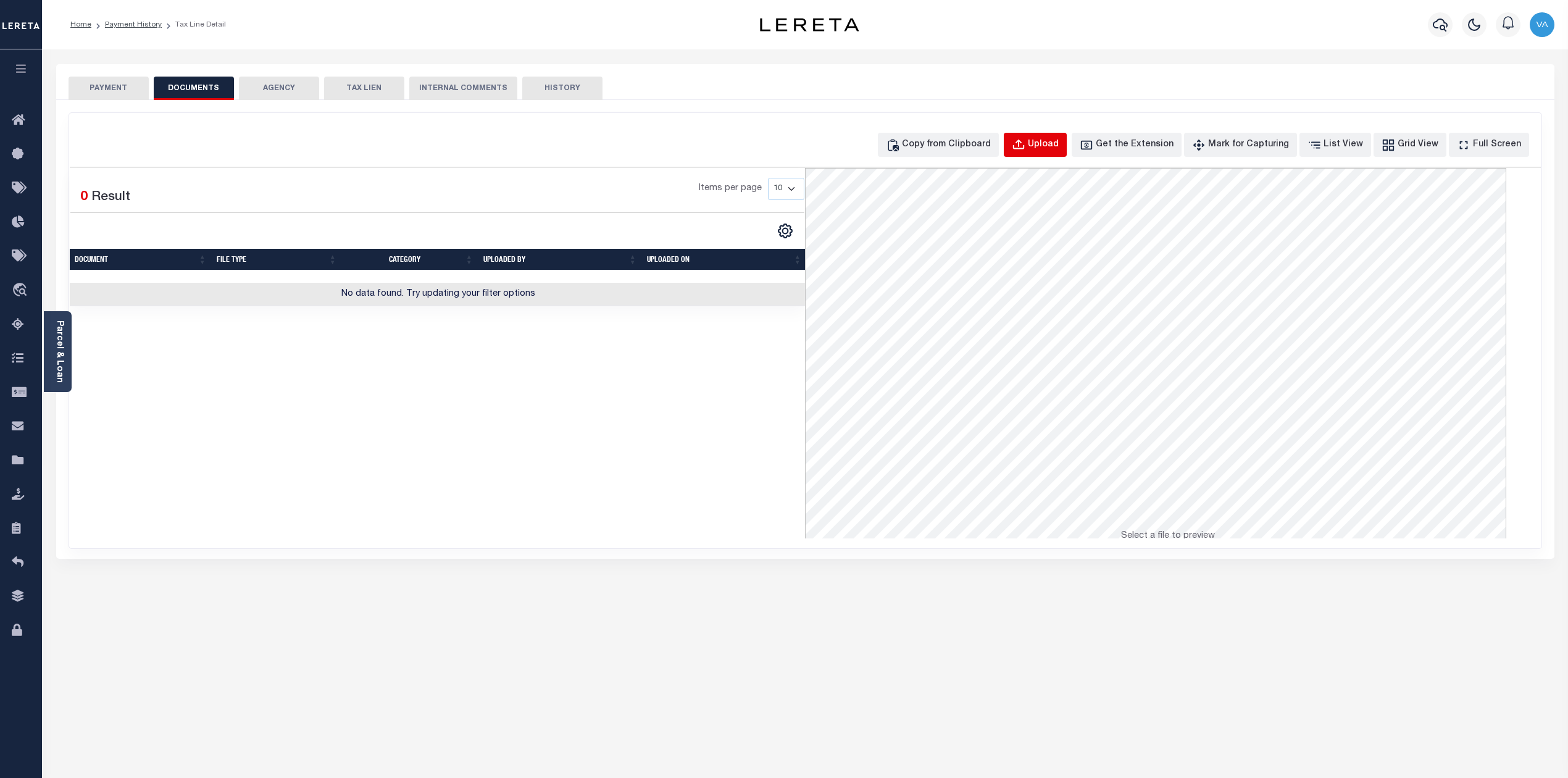
click at [1055, 143] on div "Upload" at bounding box center [1043, 145] width 31 height 14
select select "POP"
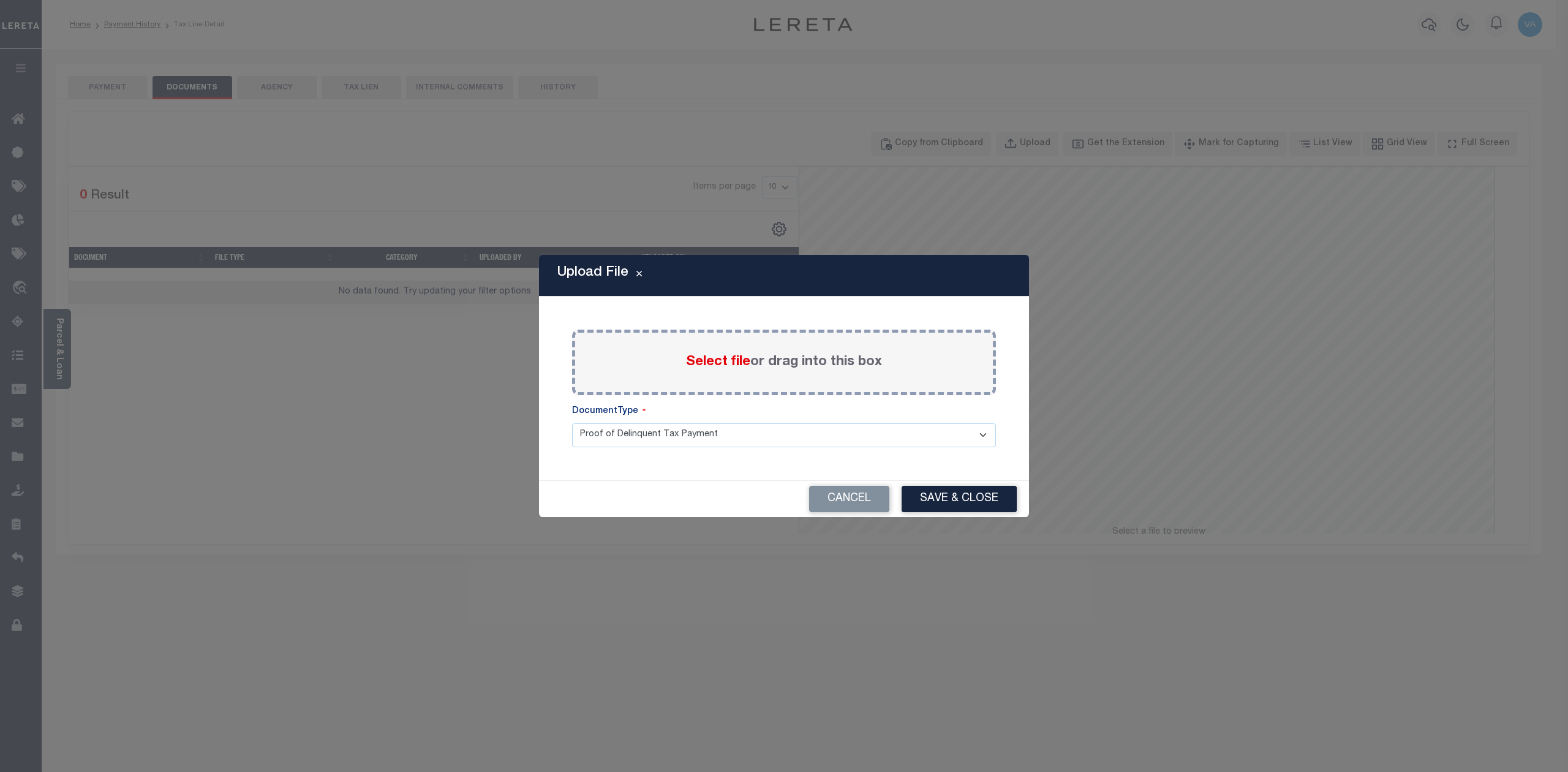
click at [722, 362] on span "Select file" at bounding box center [718, 362] width 65 height 14
click at [0, 0] on input "Select file or drag into this box" at bounding box center [0, 0] width 0 height 0
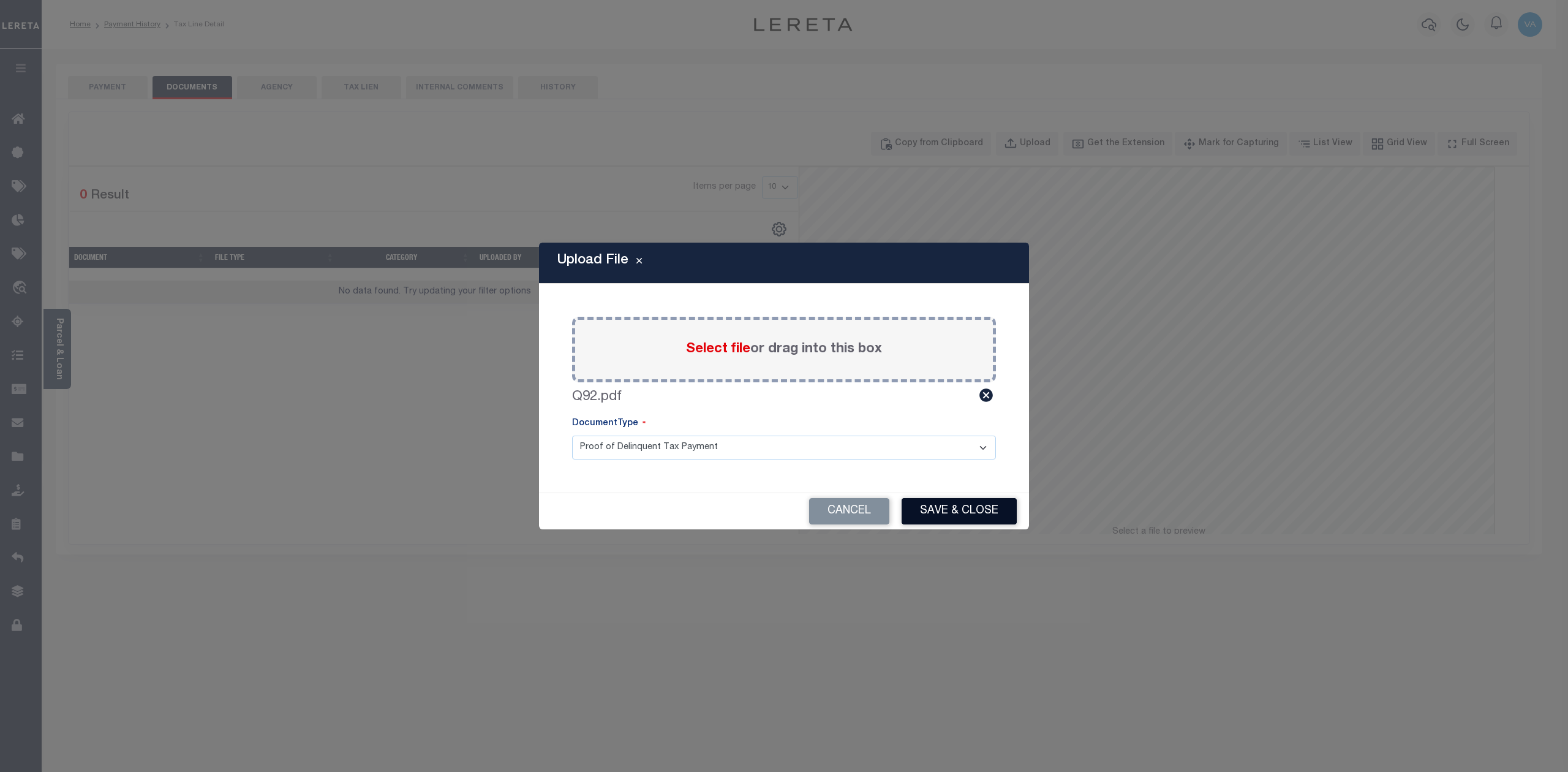
click at [988, 505] on button "Save & Close" at bounding box center [959, 511] width 115 height 27
